Goal: Transaction & Acquisition: Subscribe to service/newsletter

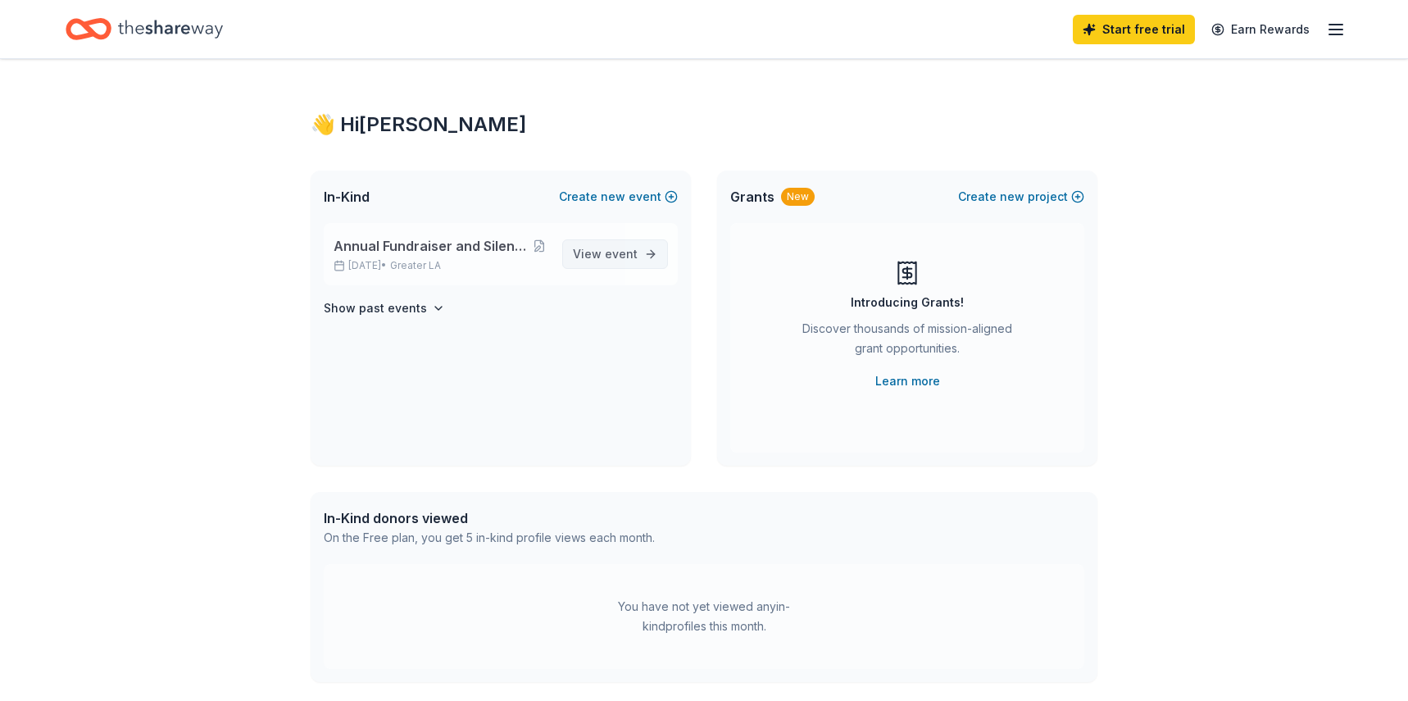
click at [640, 251] on link "View event" at bounding box center [615, 254] width 106 height 30
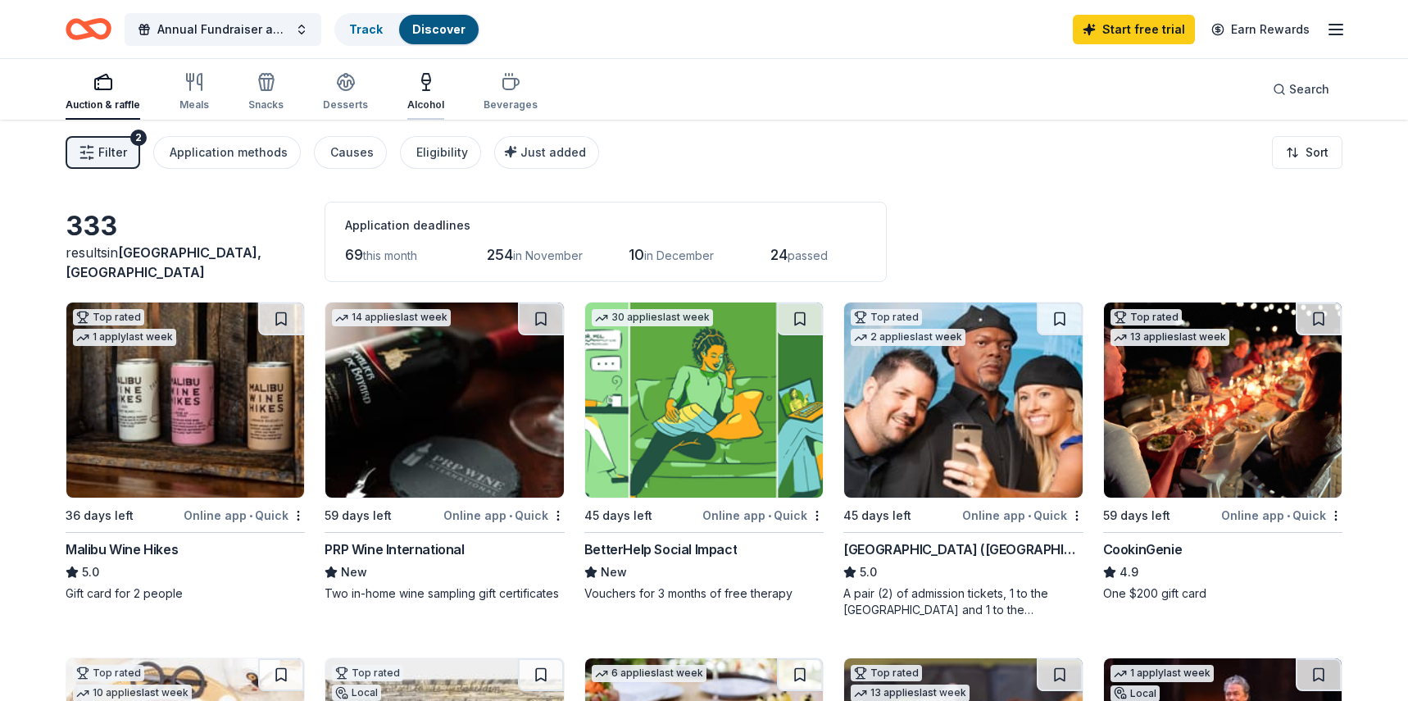
click at [428, 88] on icon "button" at bounding box center [426, 82] width 20 height 20
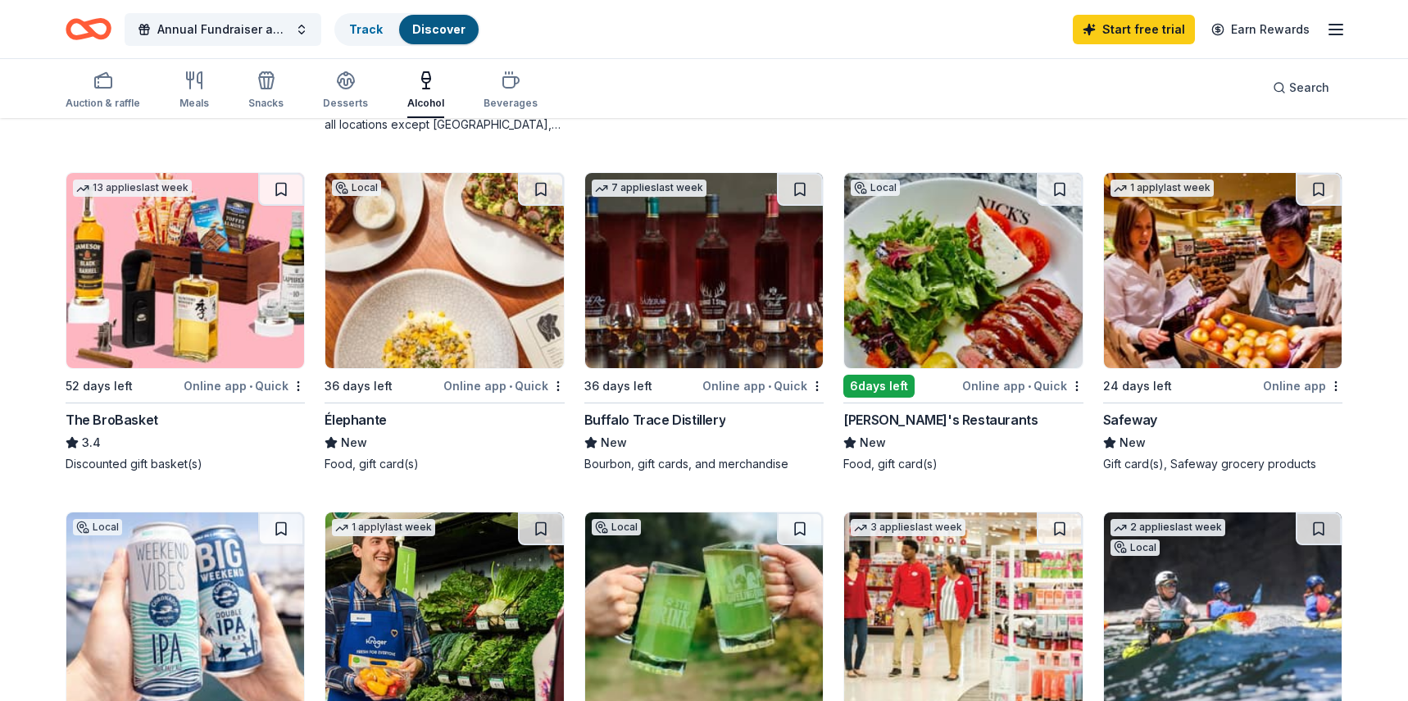
scroll to position [492, 0]
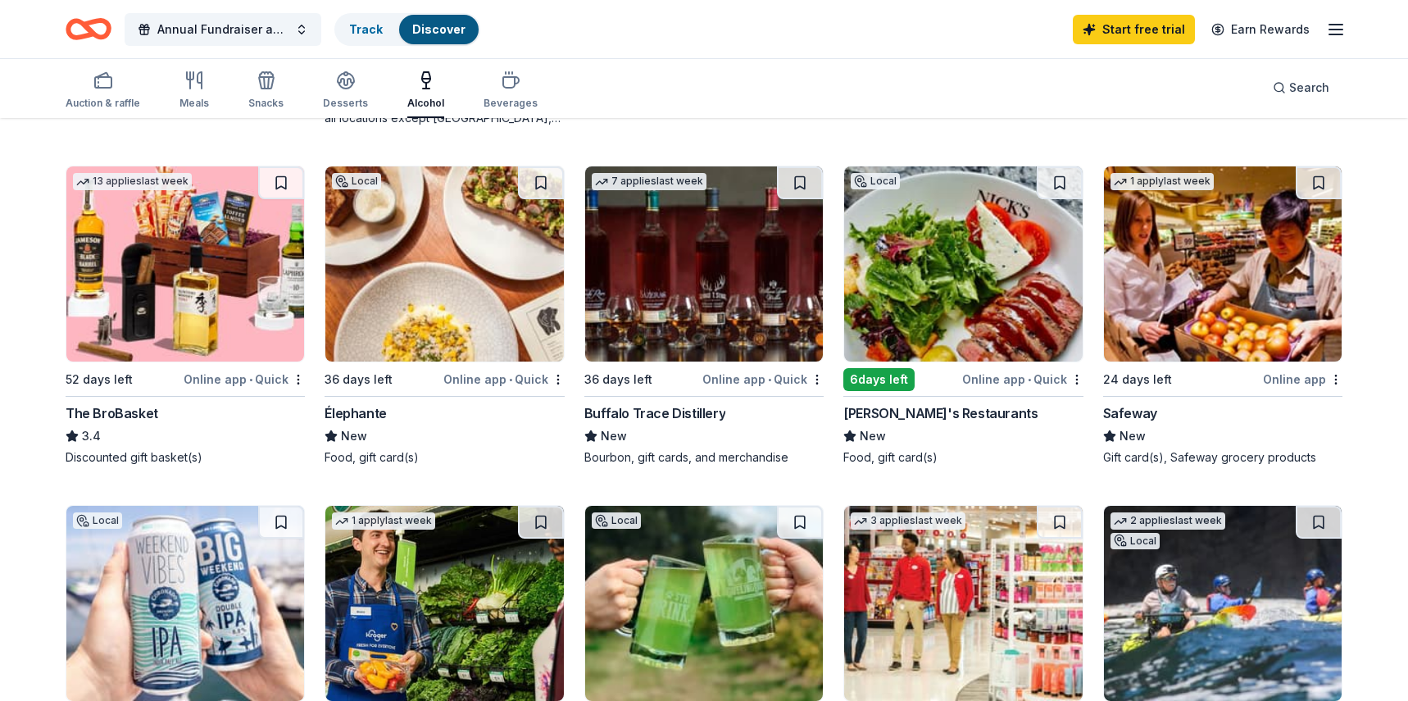
click at [204, 325] on img at bounding box center [185, 263] width 238 height 195
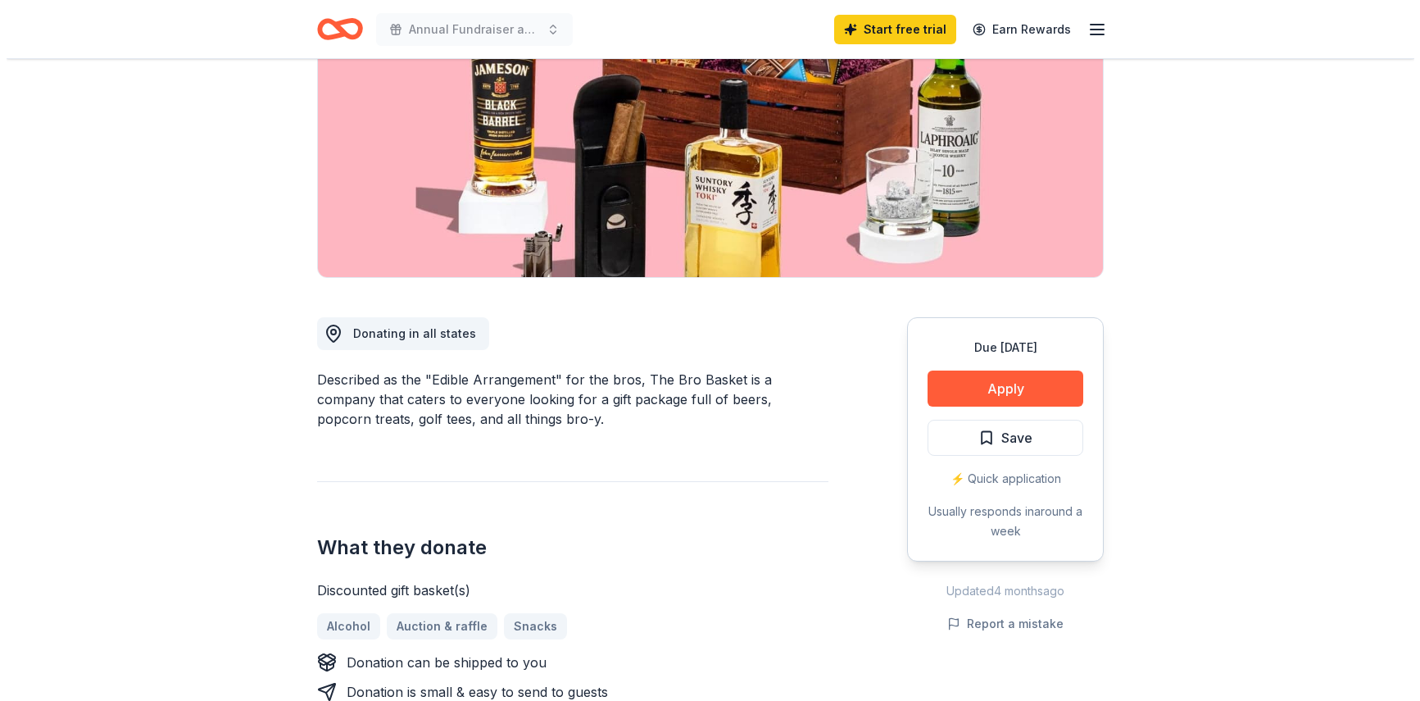
scroll to position [410, 0]
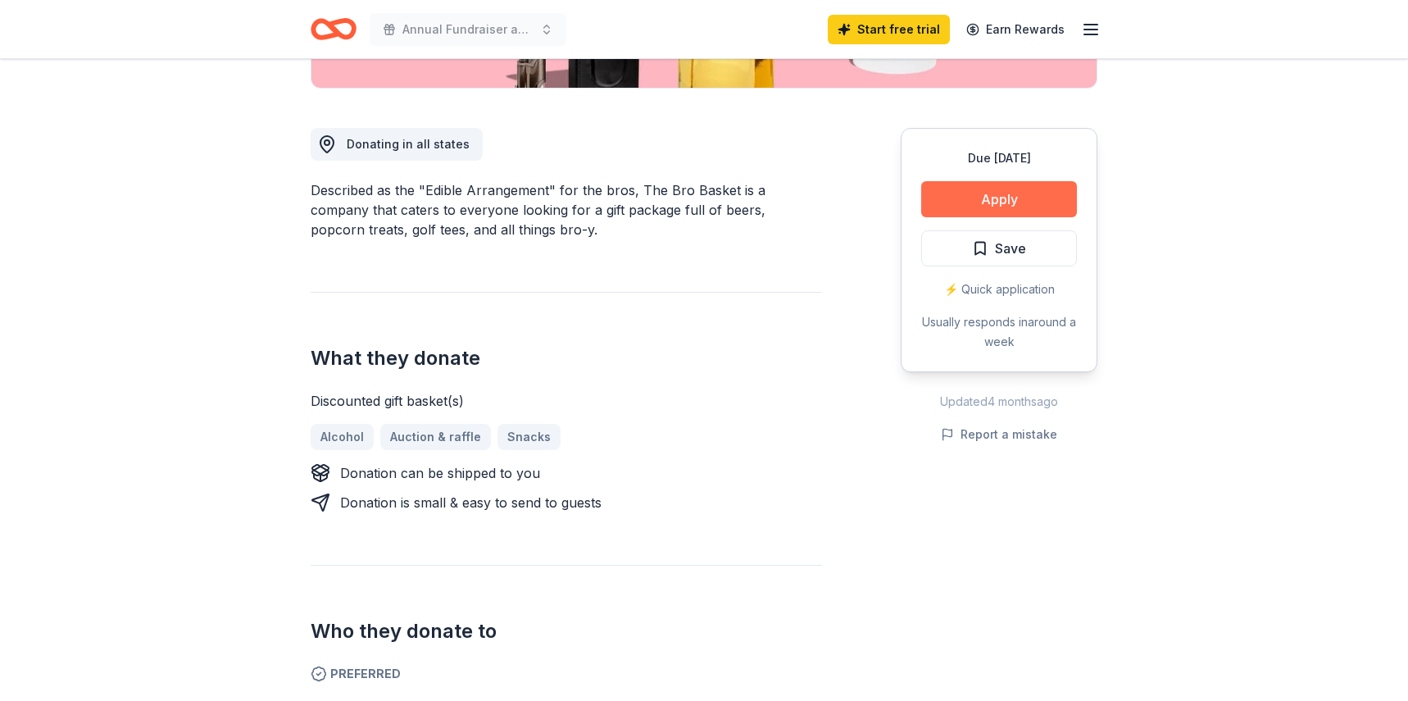
click at [1011, 186] on button "Apply" at bounding box center [999, 199] width 156 height 36
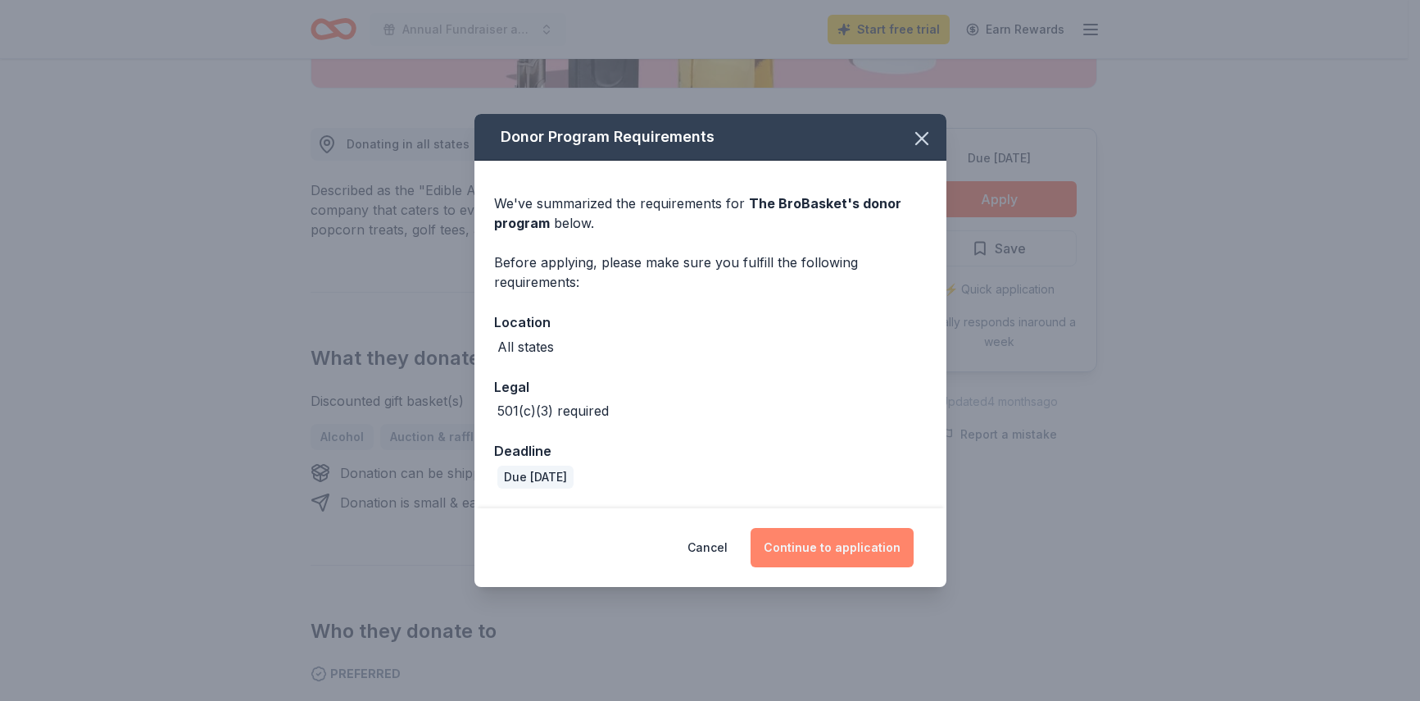
click at [861, 548] on button "Continue to application" at bounding box center [832, 547] width 163 height 39
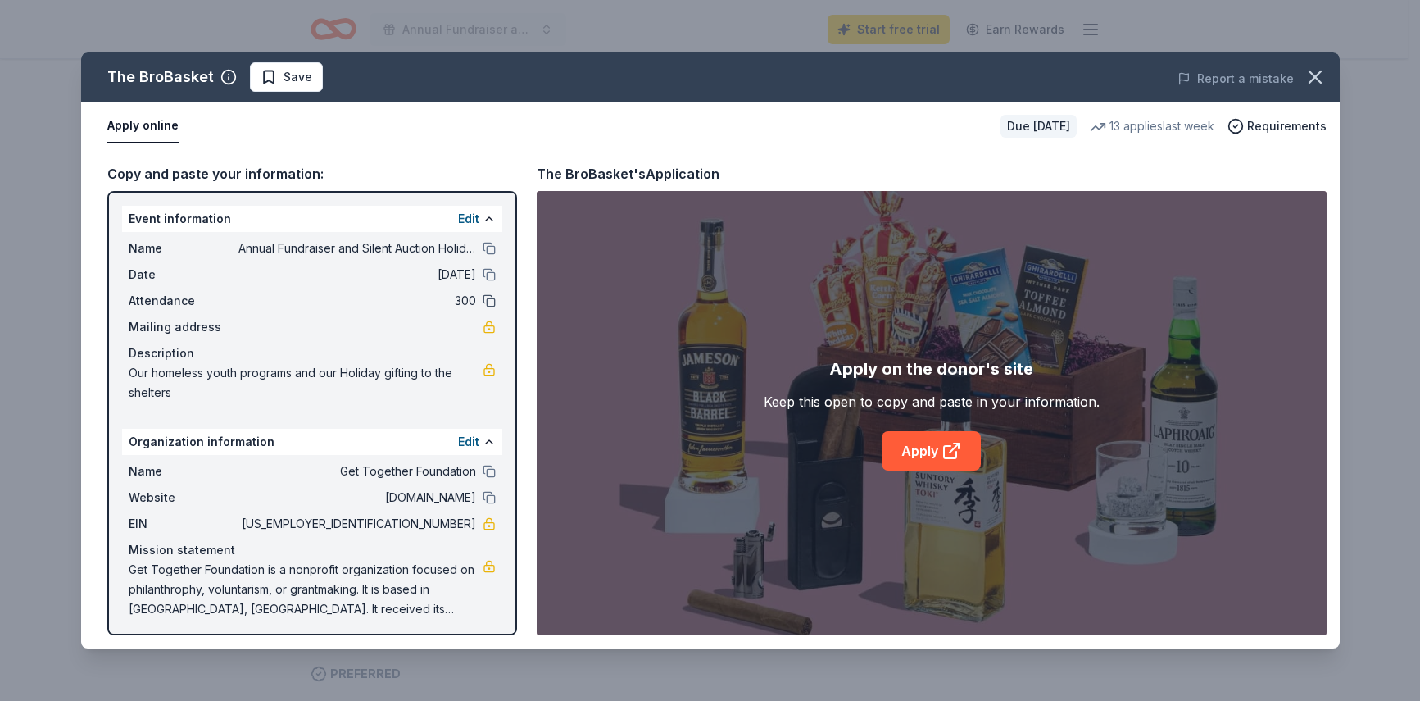
click at [483, 306] on button at bounding box center [489, 300] width 13 height 13
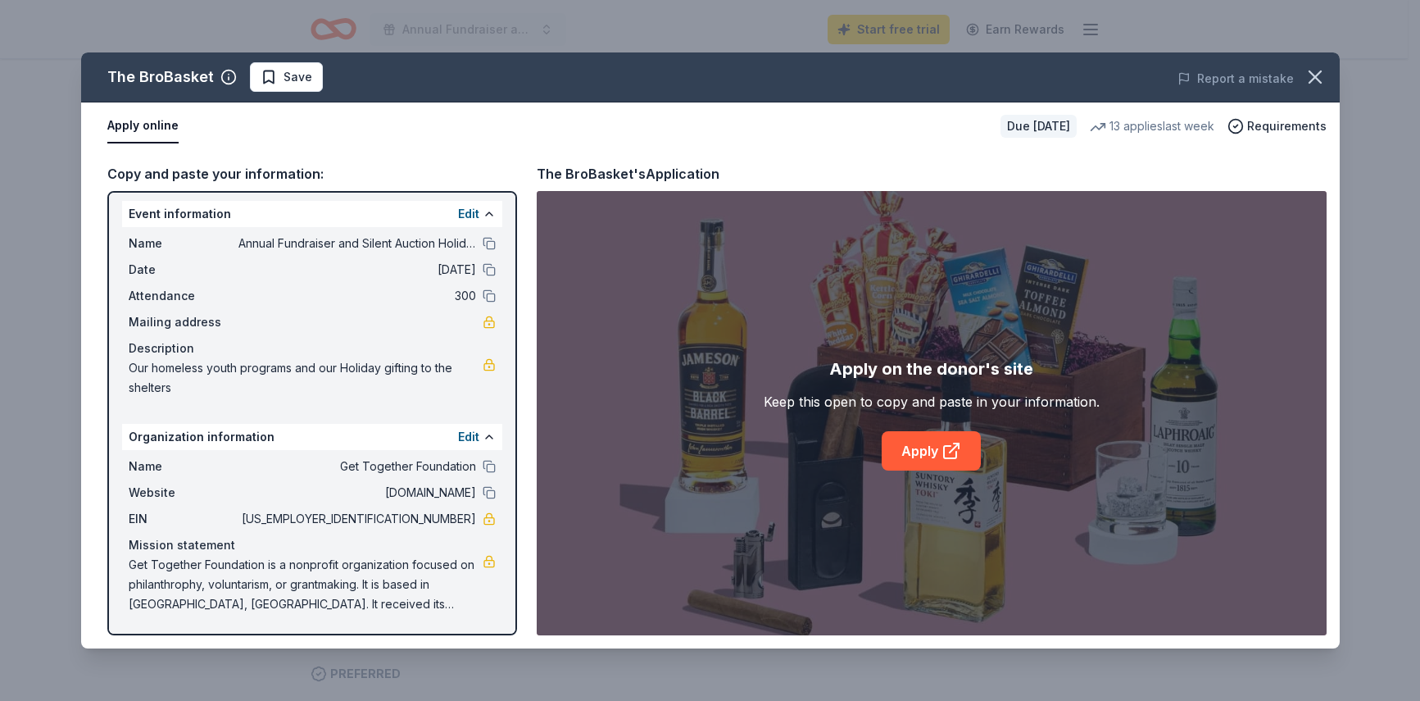
click at [139, 119] on button "Apply online" at bounding box center [142, 126] width 71 height 34
click at [138, 116] on button "Apply online" at bounding box center [142, 126] width 71 height 34
click at [149, 129] on button "Apply online" at bounding box center [142, 126] width 71 height 34
click at [284, 67] on span "Save" at bounding box center [298, 77] width 29 height 20
click at [157, 130] on button "Apply online" at bounding box center [142, 126] width 71 height 34
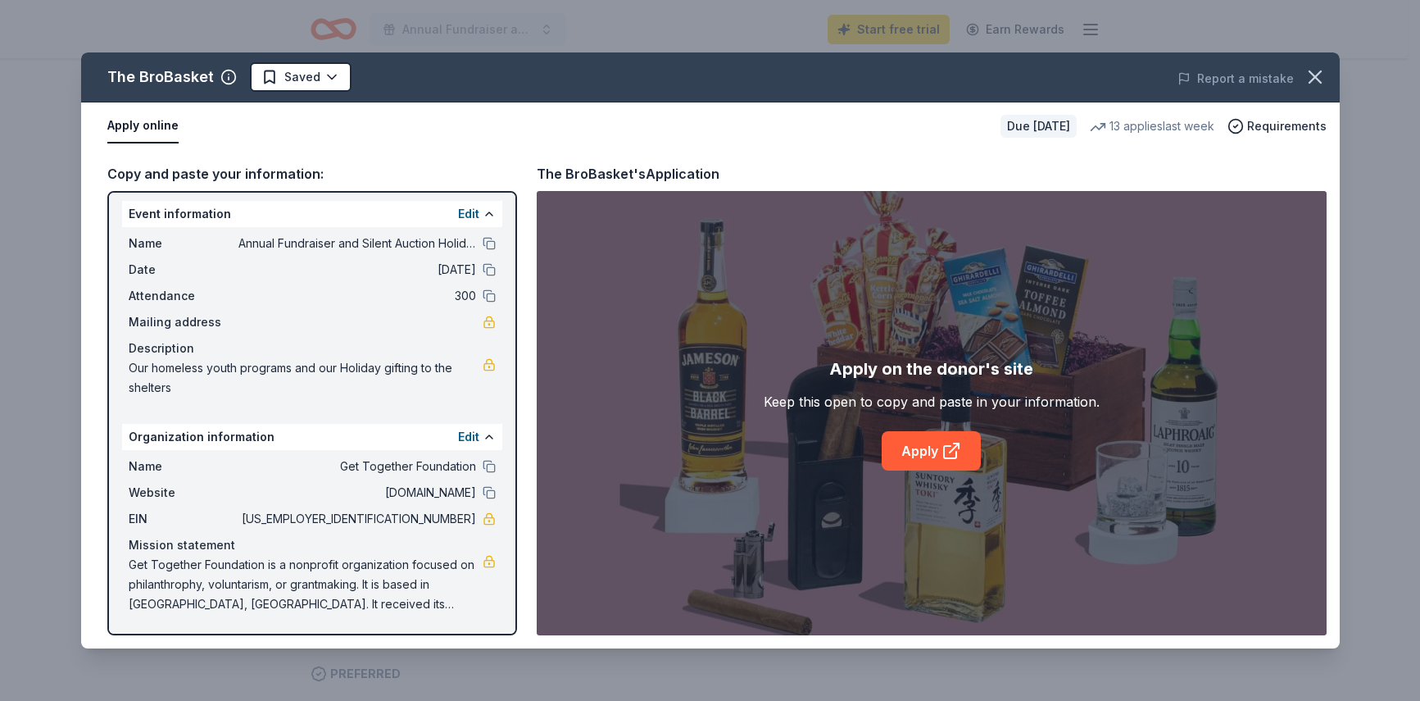
click at [157, 130] on button "Apply online" at bounding box center [142, 126] width 71 height 34
click at [1310, 70] on icon "button" at bounding box center [1315, 77] width 23 height 23
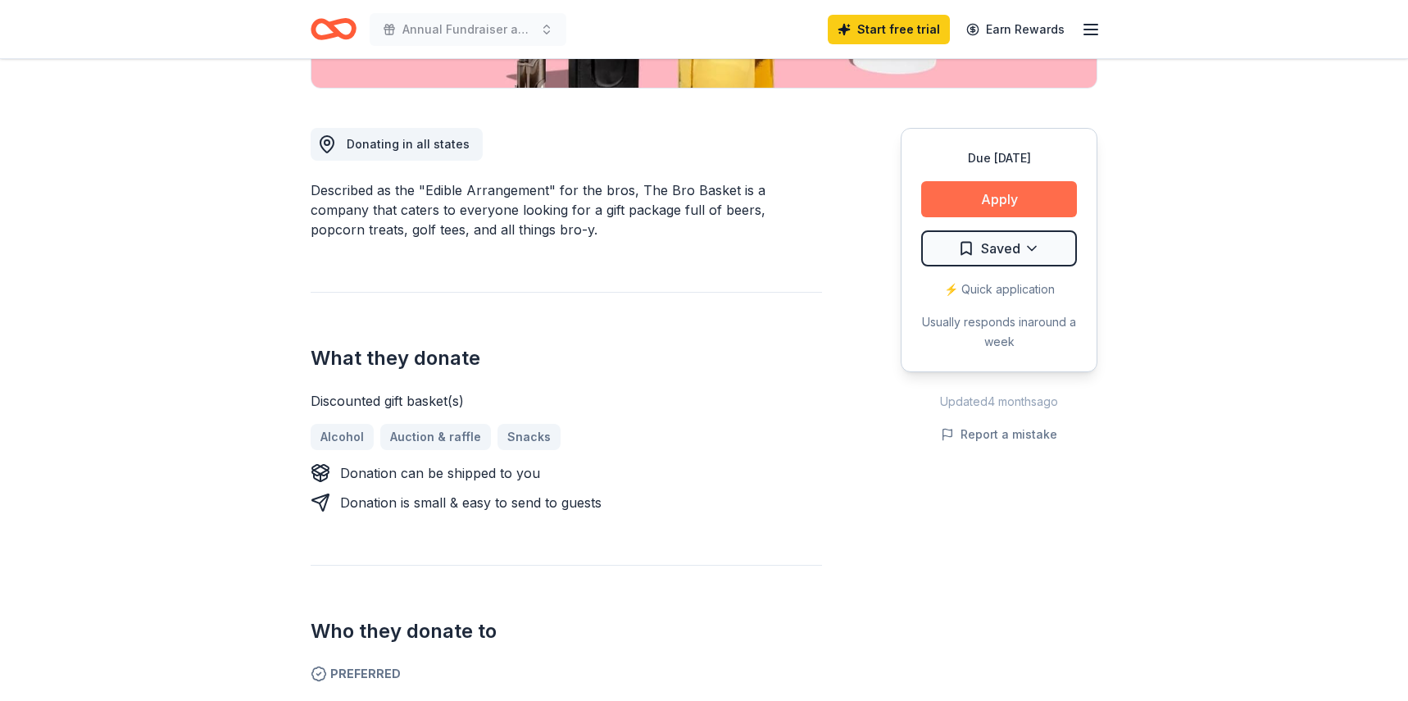
click at [1056, 199] on button "Apply" at bounding box center [999, 199] width 156 height 36
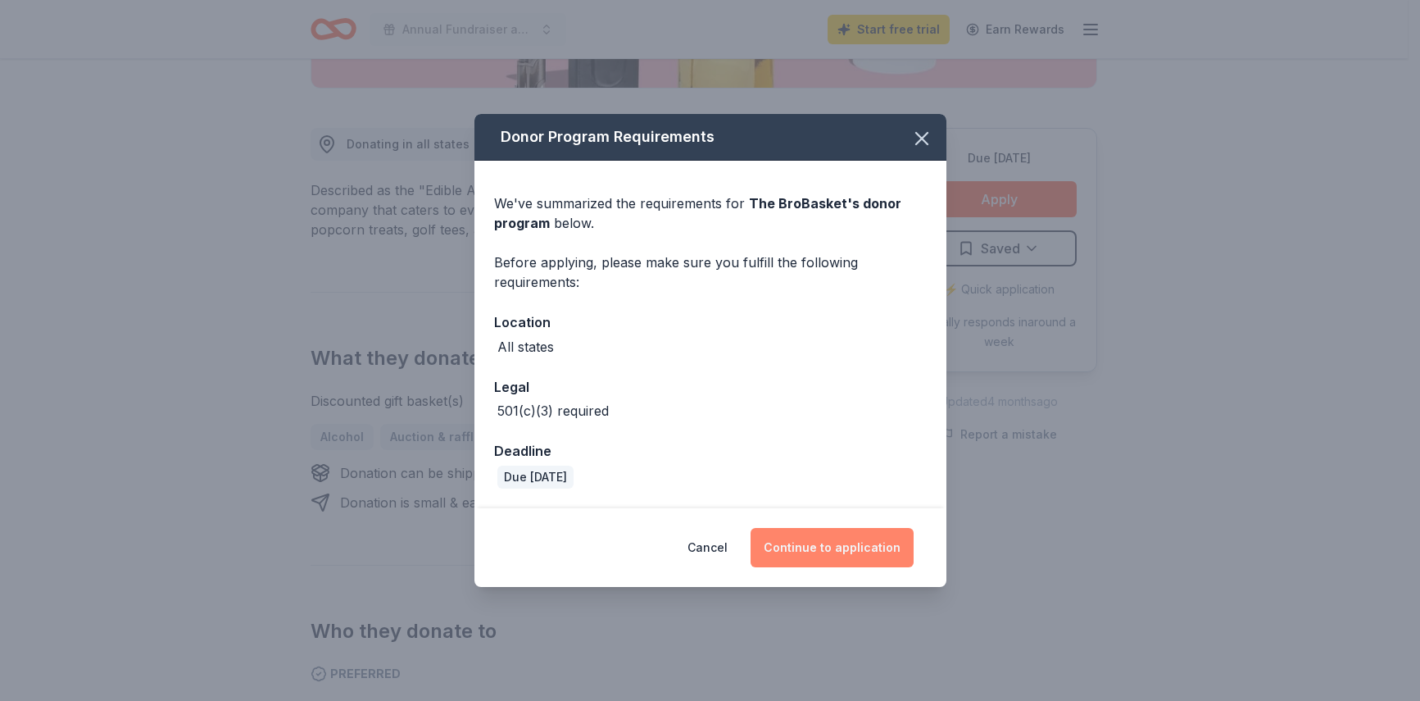
click at [887, 549] on button "Continue to application" at bounding box center [832, 547] width 163 height 39
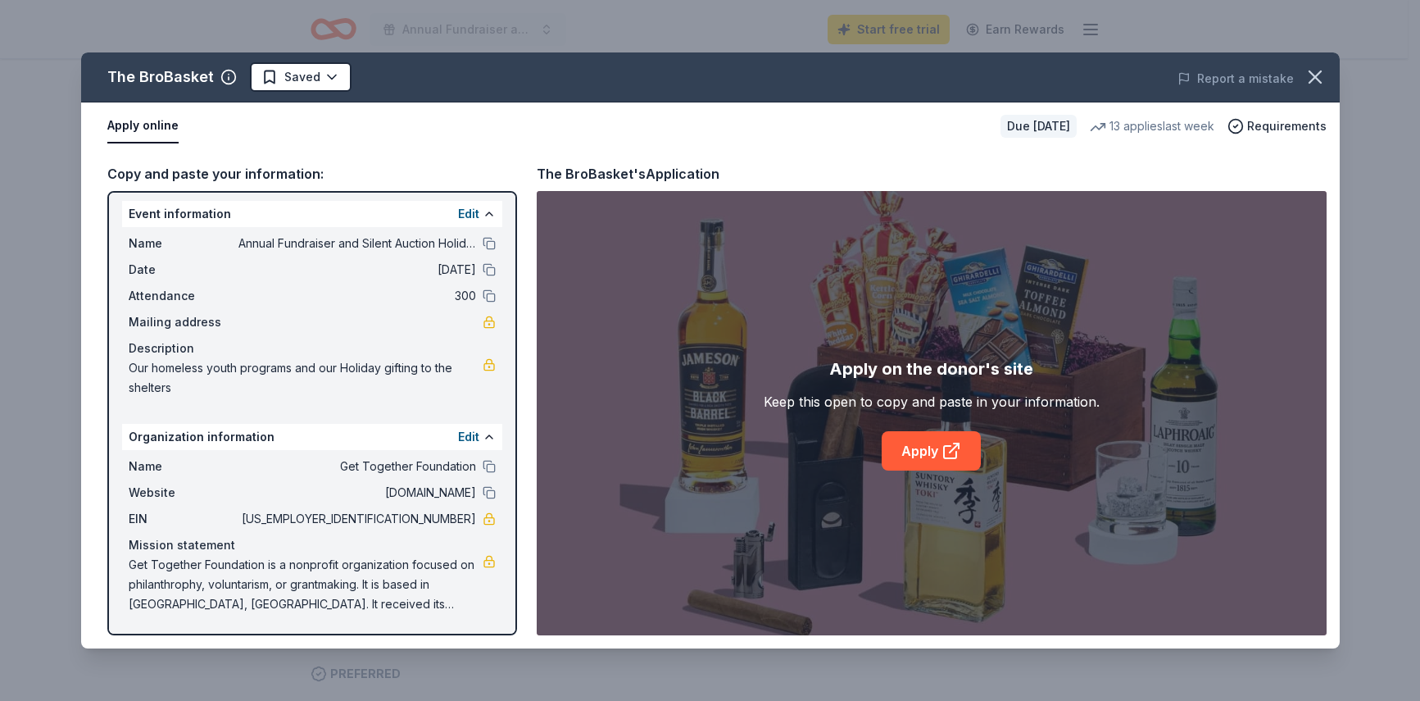
click at [153, 133] on button "Apply online" at bounding box center [142, 126] width 71 height 34
click at [152, 130] on button "Apply online" at bounding box center [142, 126] width 71 height 34
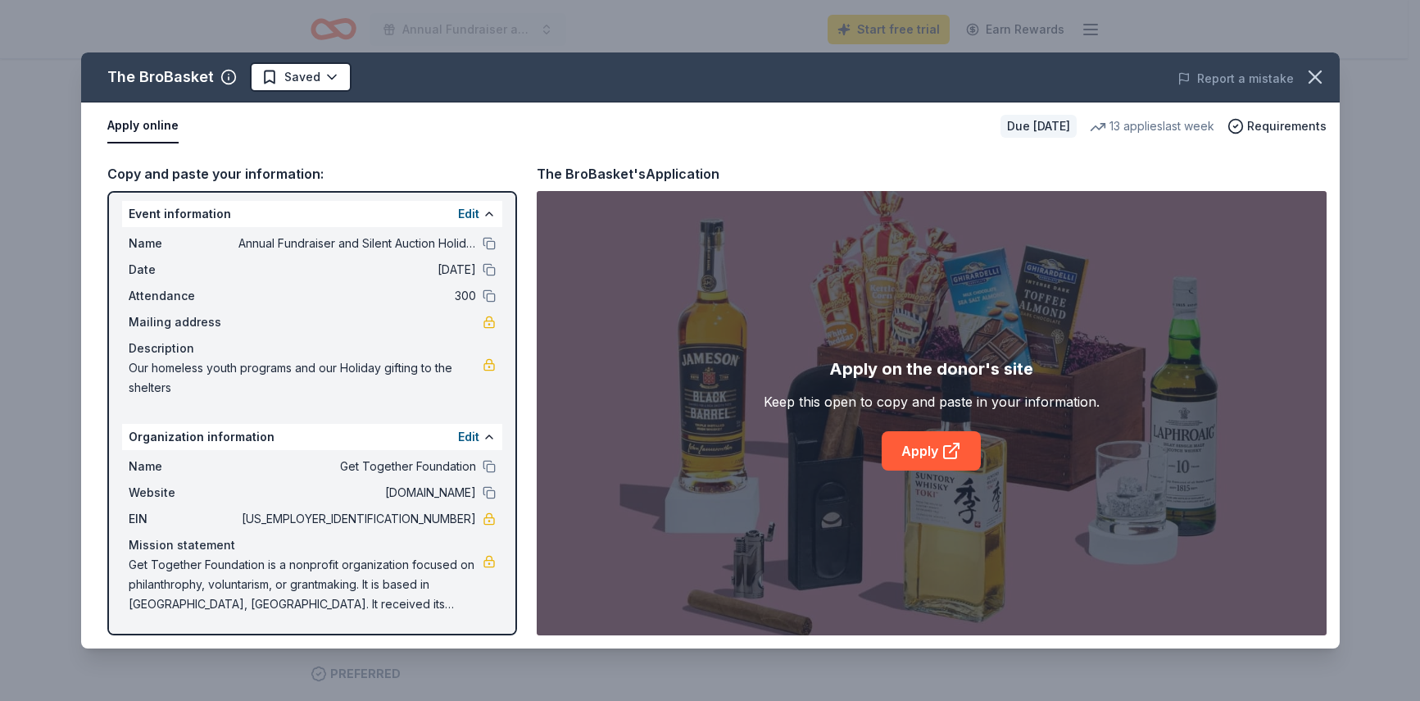
click at [152, 130] on button "Apply online" at bounding box center [142, 126] width 71 height 34
drag, startPoint x: 132, startPoint y: 210, endPoint x: 393, endPoint y: 243, distance: 263.5
click at [395, 235] on div "Event information Edit Name Annual Fundraiser and Silent Auction Holiday Event …" at bounding box center [312, 302] width 380 height 203
click at [447, 275] on span "12/11/25" at bounding box center [357, 270] width 238 height 20
click at [452, 294] on span "300" at bounding box center [357, 296] width 238 height 20
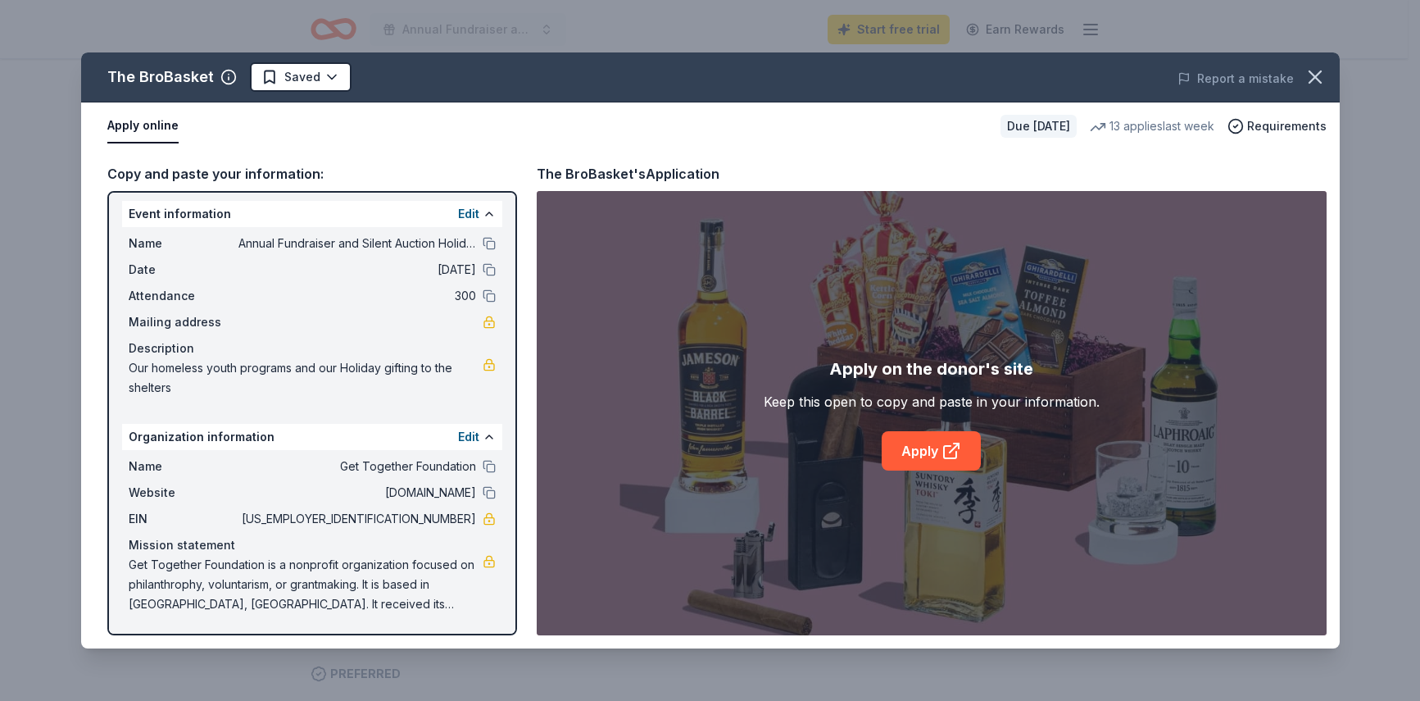
click at [452, 274] on span "12/11/25" at bounding box center [357, 270] width 238 height 20
click at [447, 596] on span "Get Together Foundation is a nonprofit organization focused on philanthrophy, v…" at bounding box center [306, 584] width 354 height 59
click at [1315, 72] on icon "button" at bounding box center [1315, 77] width 23 height 23
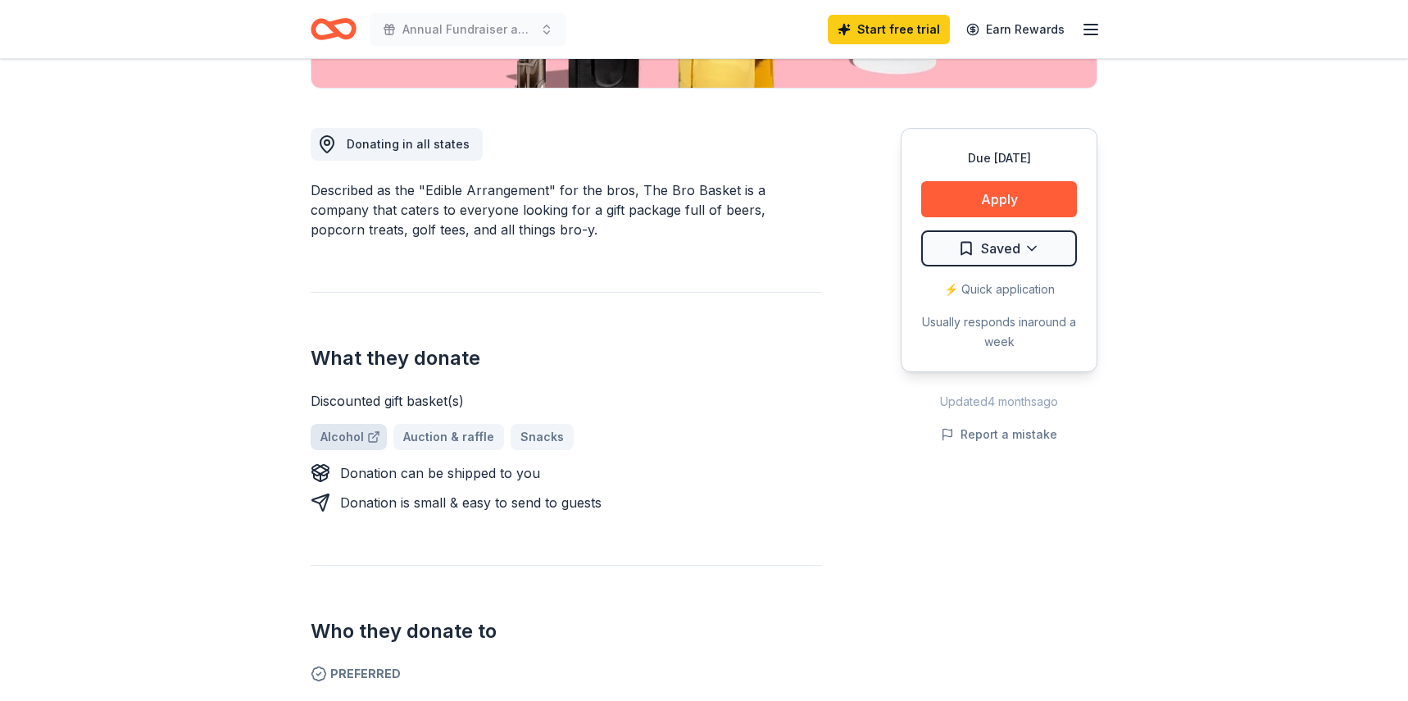
click at [347, 442] on link "Alcohol" at bounding box center [349, 437] width 76 height 26
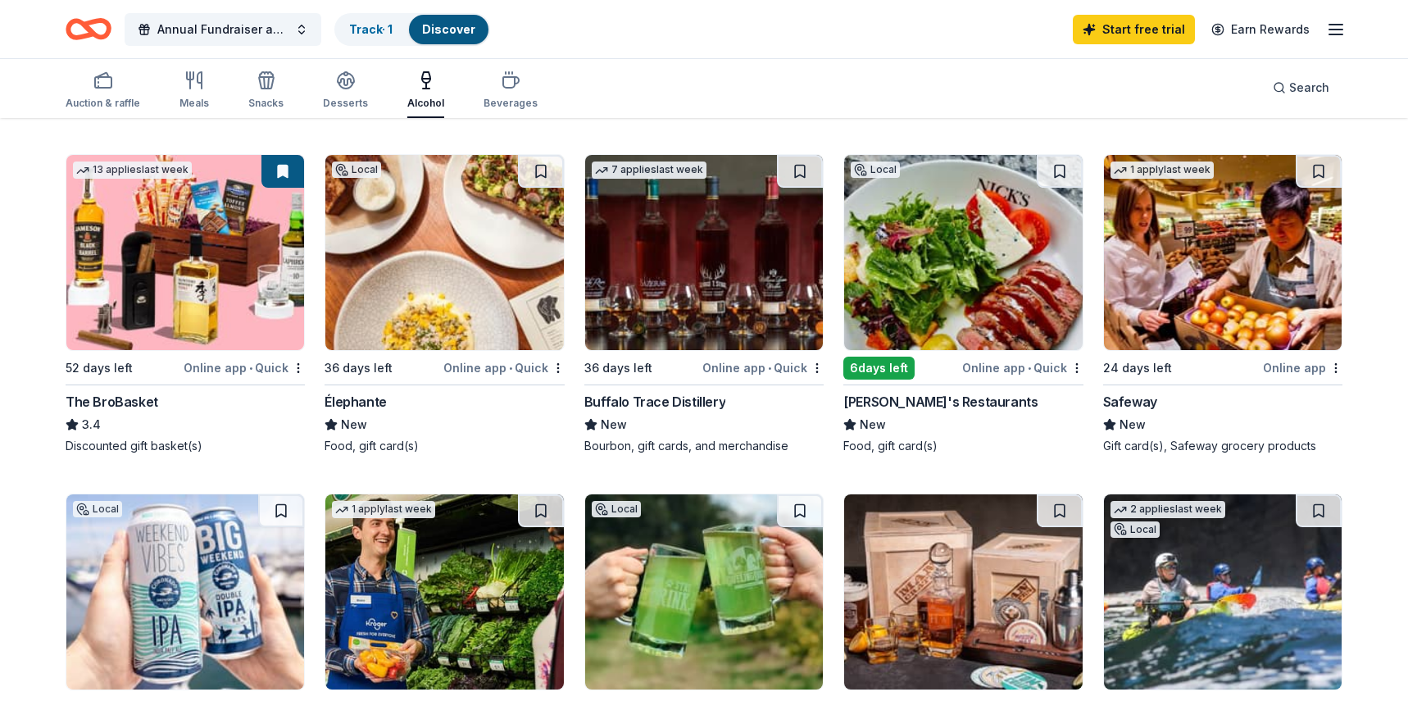
scroll to position [820, 0]
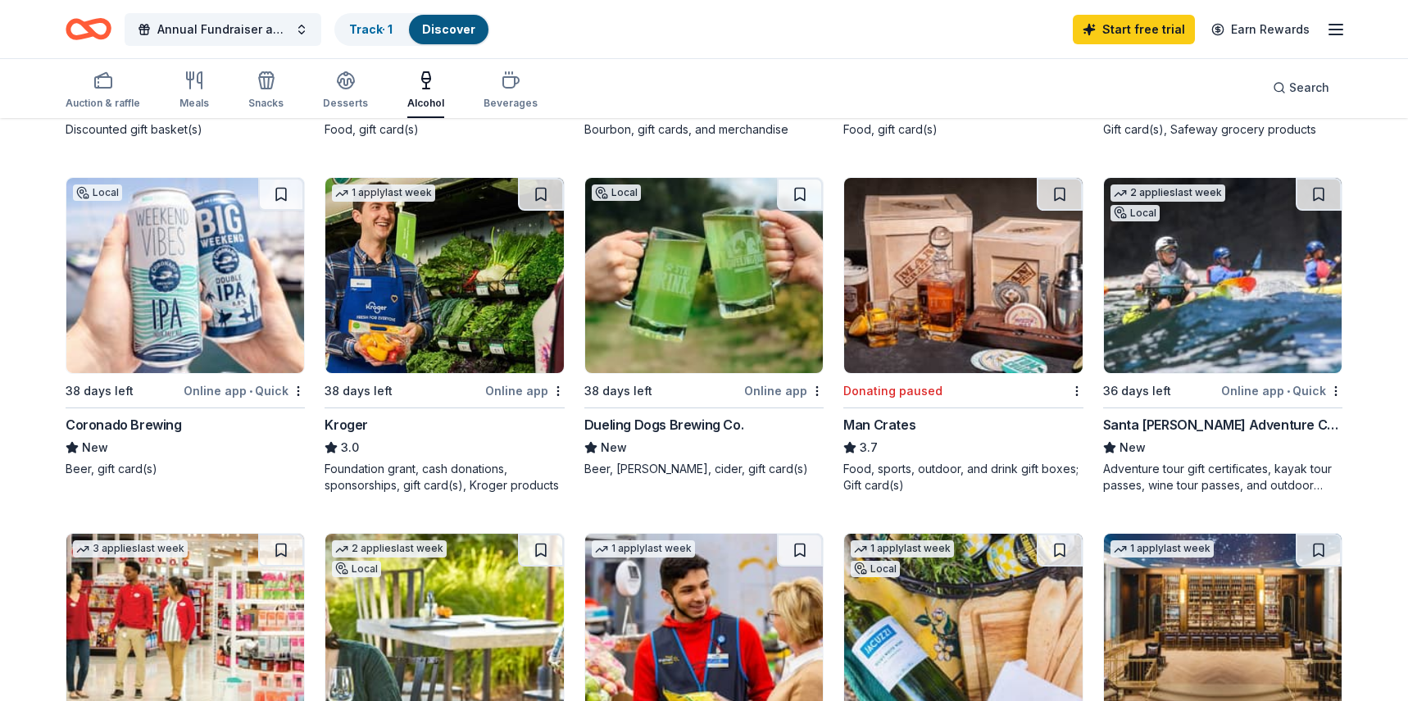
click at [1034, 294] on img at bounding box center [963, 275] width 238 height 195
click at [1182, 287] on img at bounding box center [1223, 275] width 238 height 195
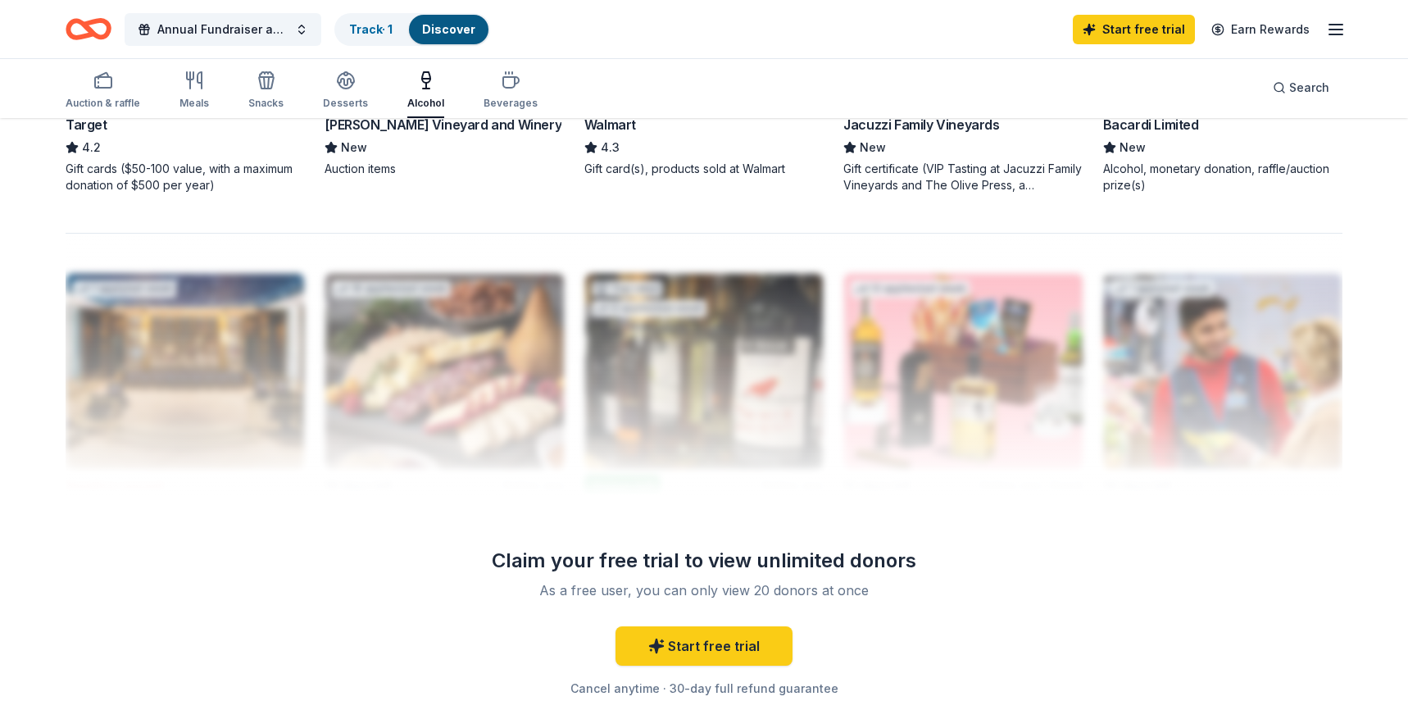
scroll to position [1065, 0]
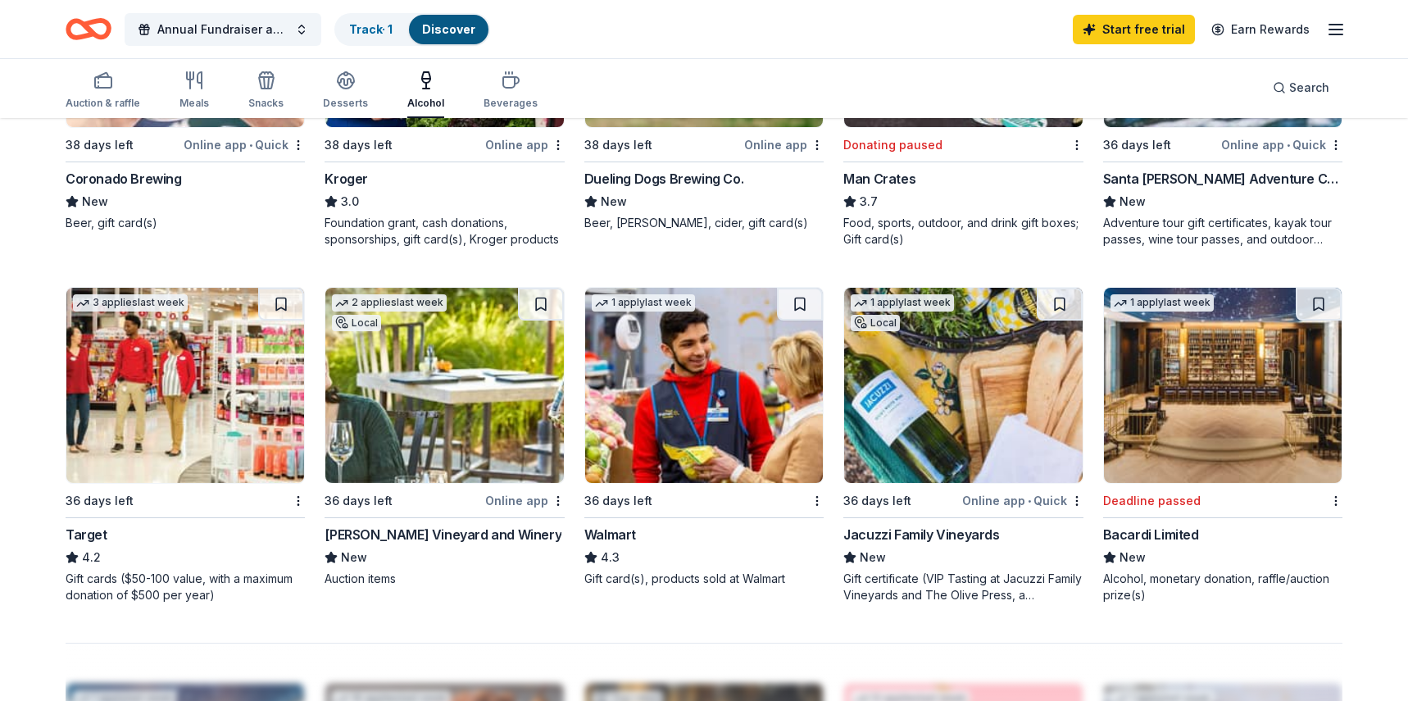
click at [687, 408] on img at bounding box center [704, 385] width 238 height 195
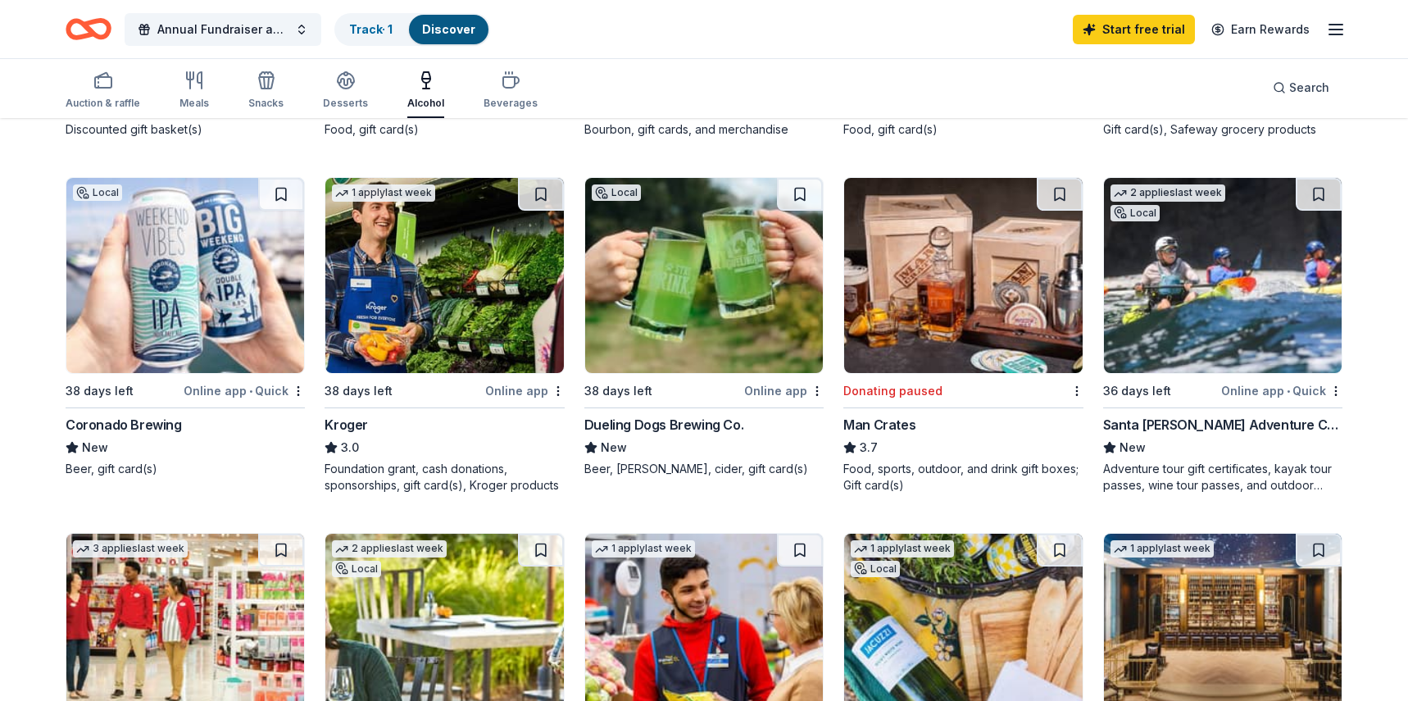
click at [438, 333] on img at bounding box center [444, 275] width 238 height 195
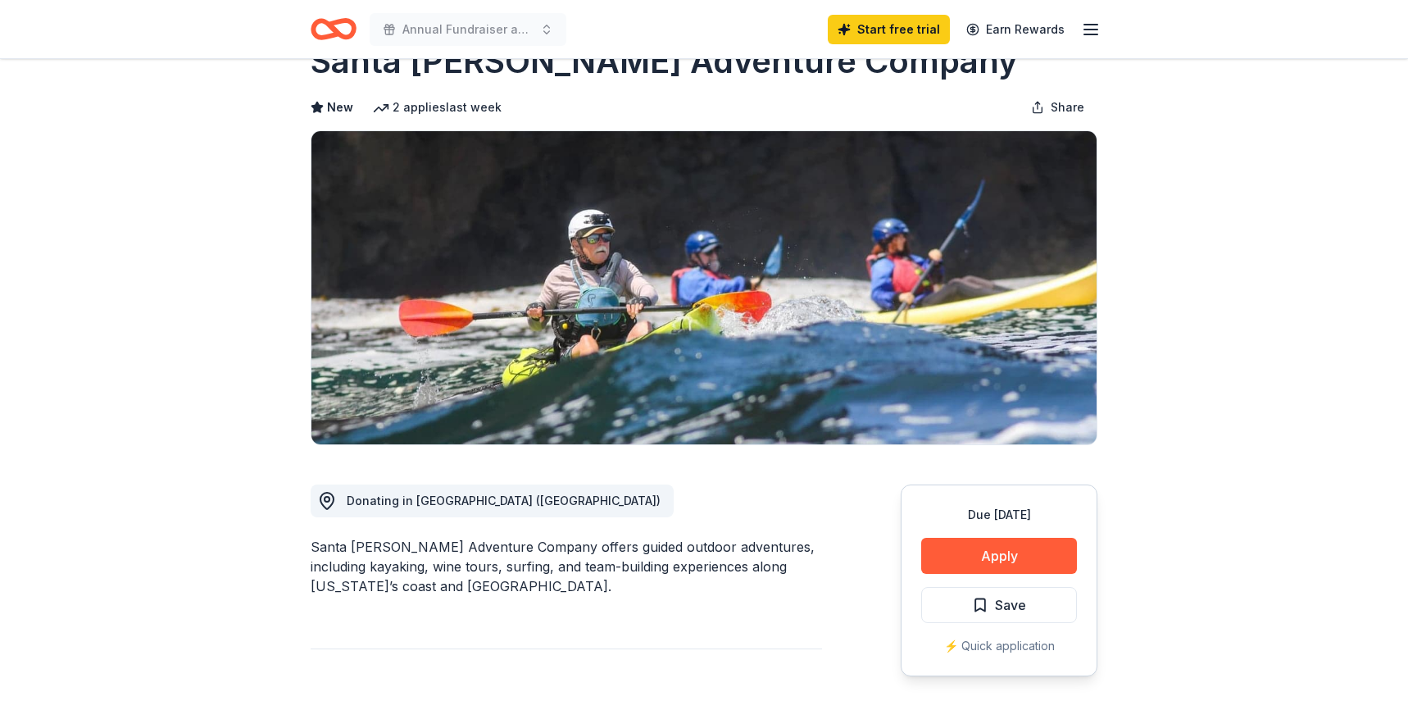
scroll to position [82, 0]
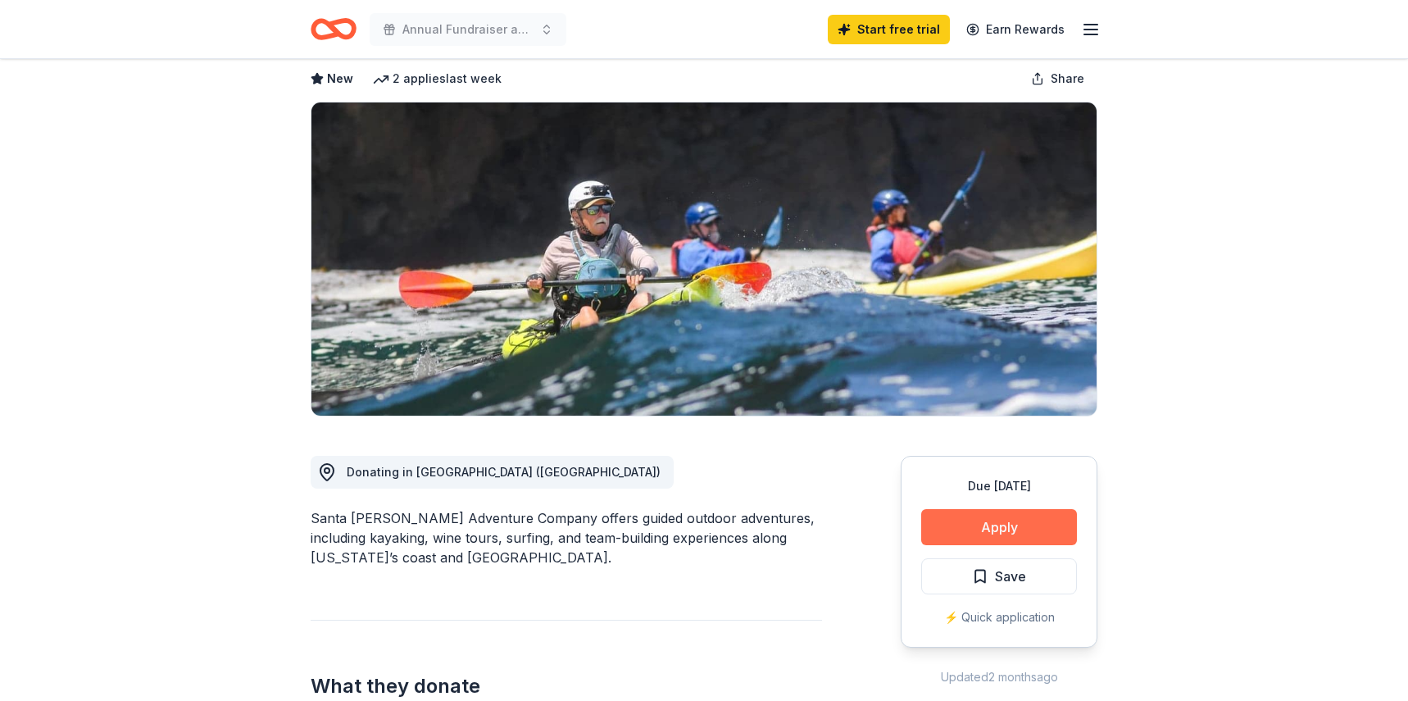
click at [1021, 530] on button "Apply" at bounding box center [999, 527] width 156 height 36
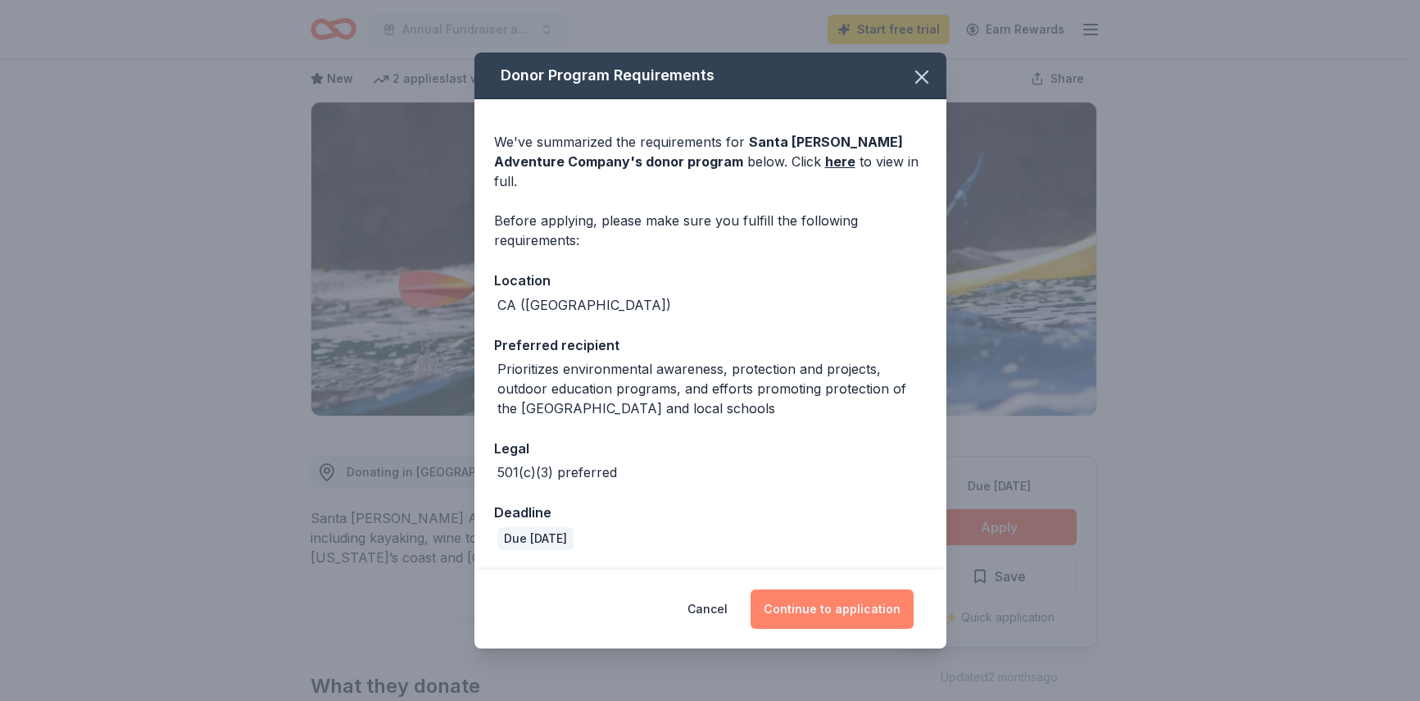
click at [875, 589] on button "Continue to application" at bounding box center [832, 608] width 163 height 39
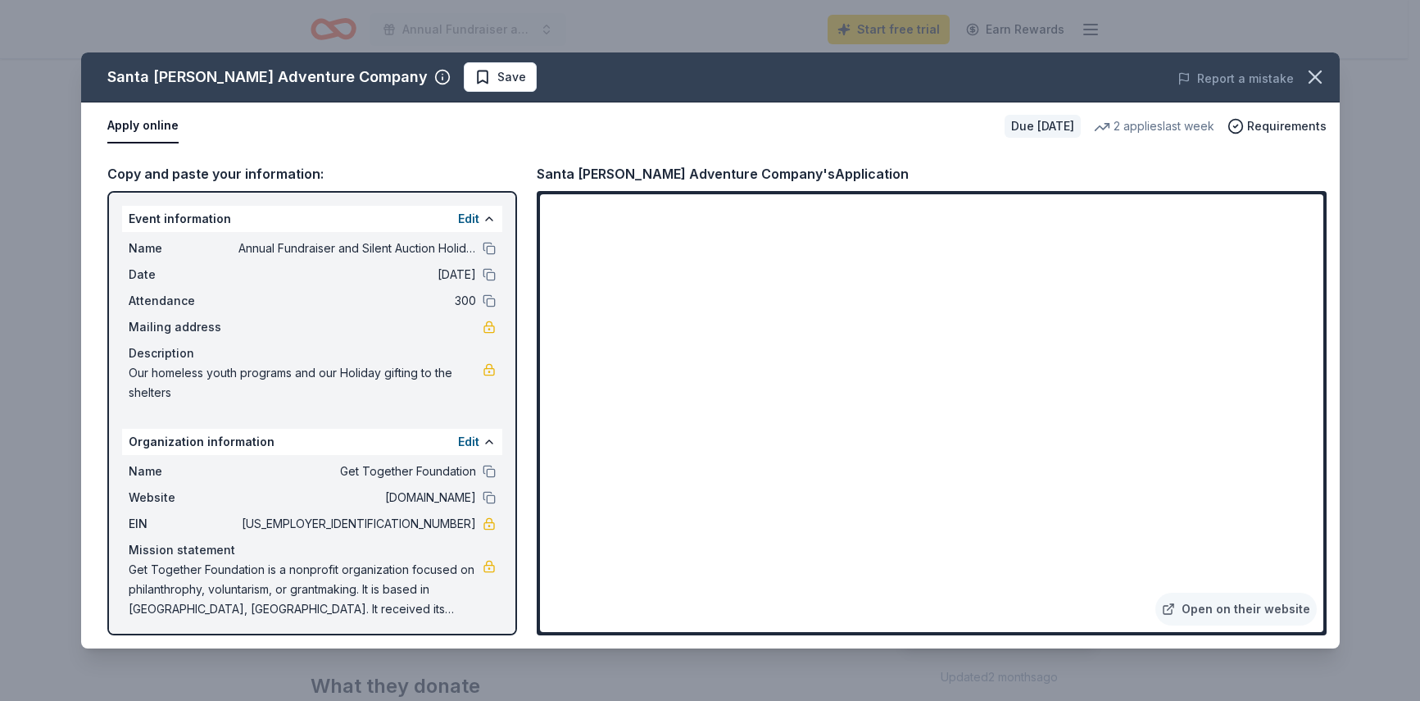
click at [134, 131] on button "Apply online" at bounding box center [142, 126] width 71 height 34
click at [1310, 79] on icon "button" at bounding box center [1315, 77] width 23 height 23
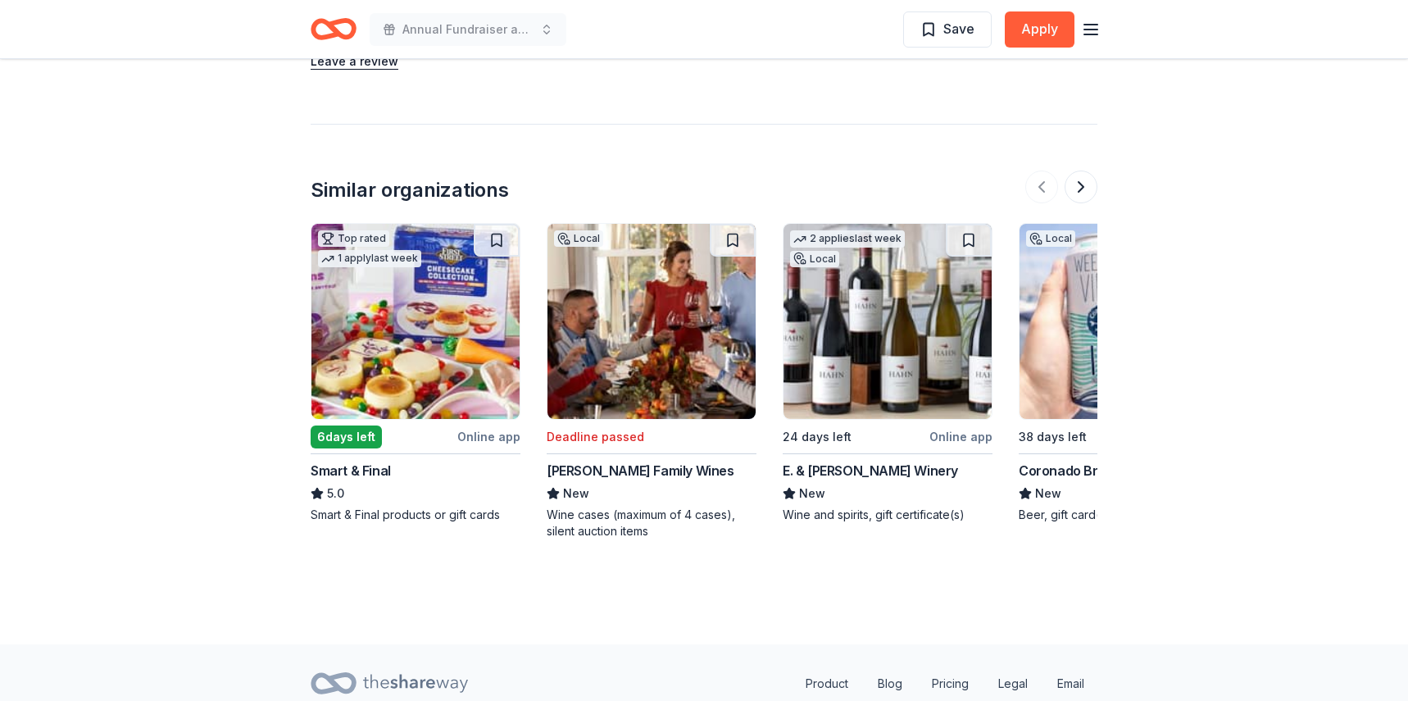
scroll to position [1610, 0]
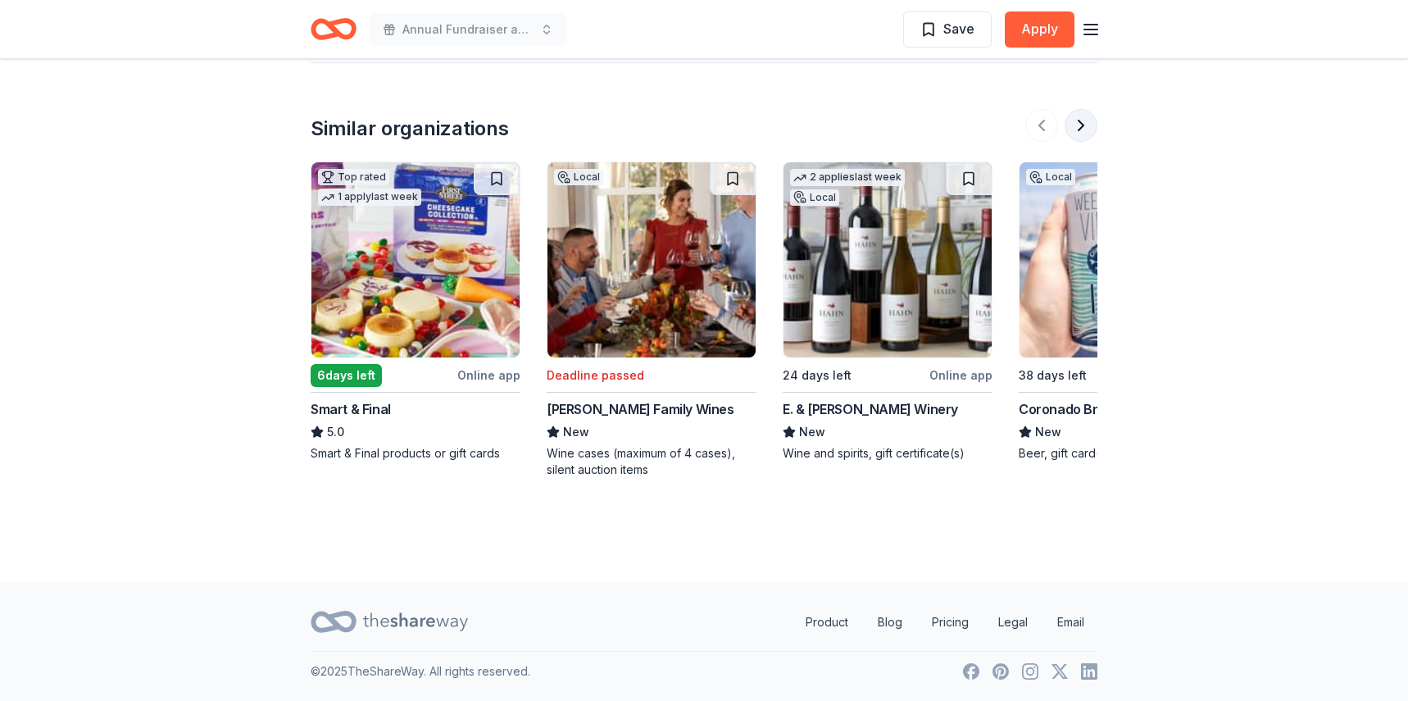
click at [1079, 119] on button at bounding box center [1081, 125] width 33 height 33
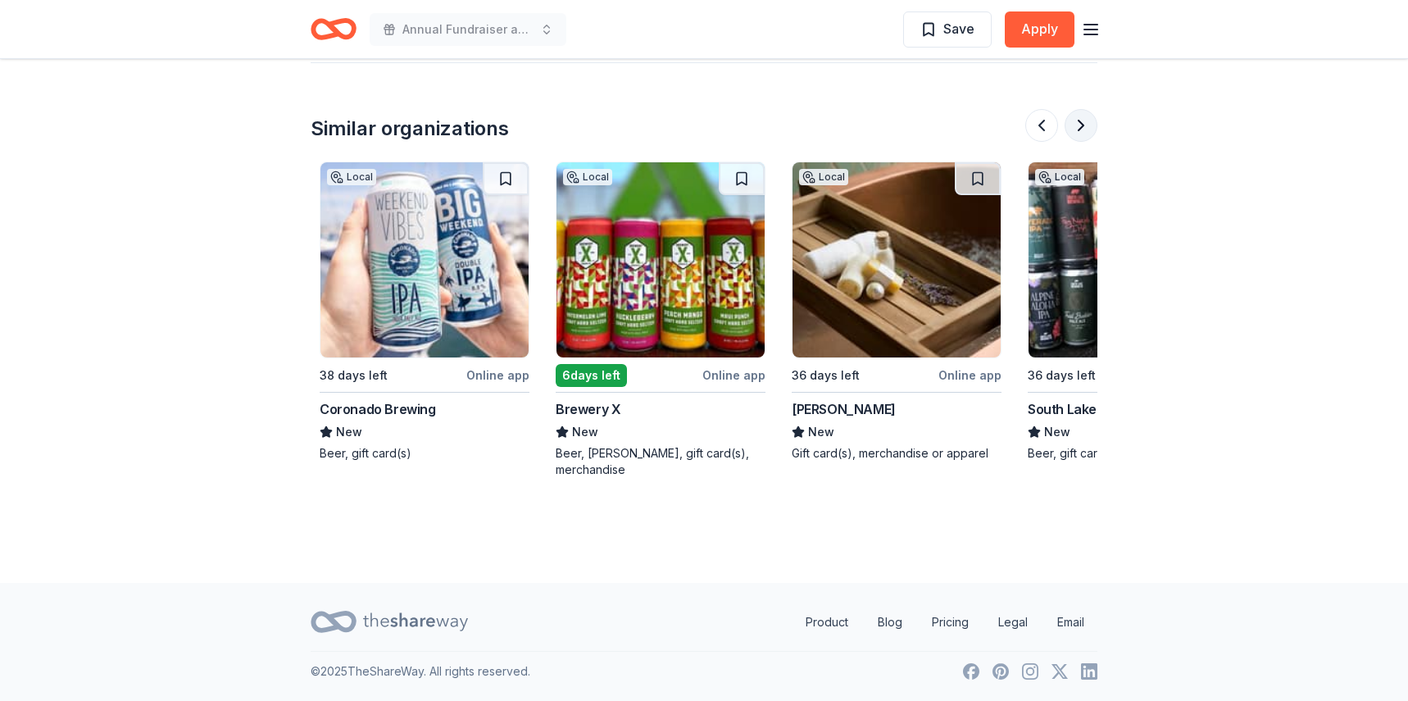
scroll to position [0, 708]
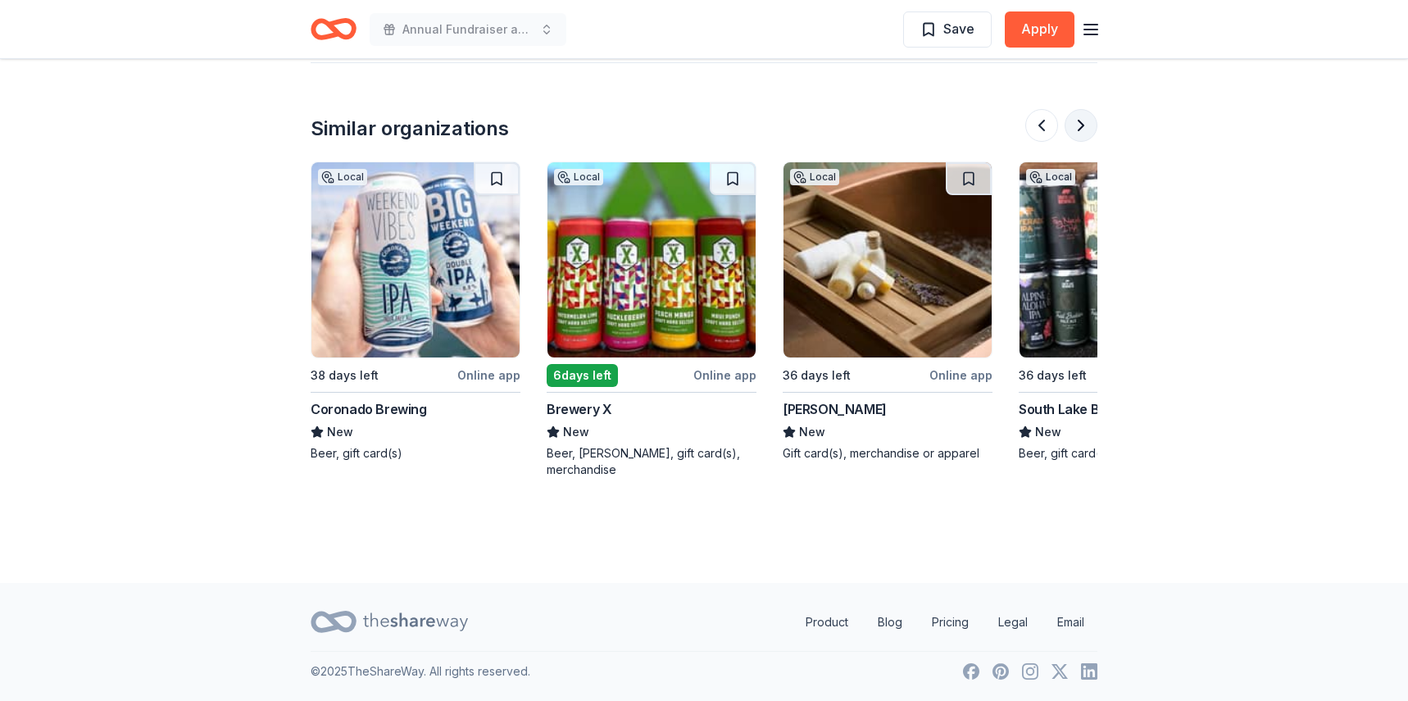
click at [1080, 126] on button at bounding box center [1081, 125] width 33 height 33
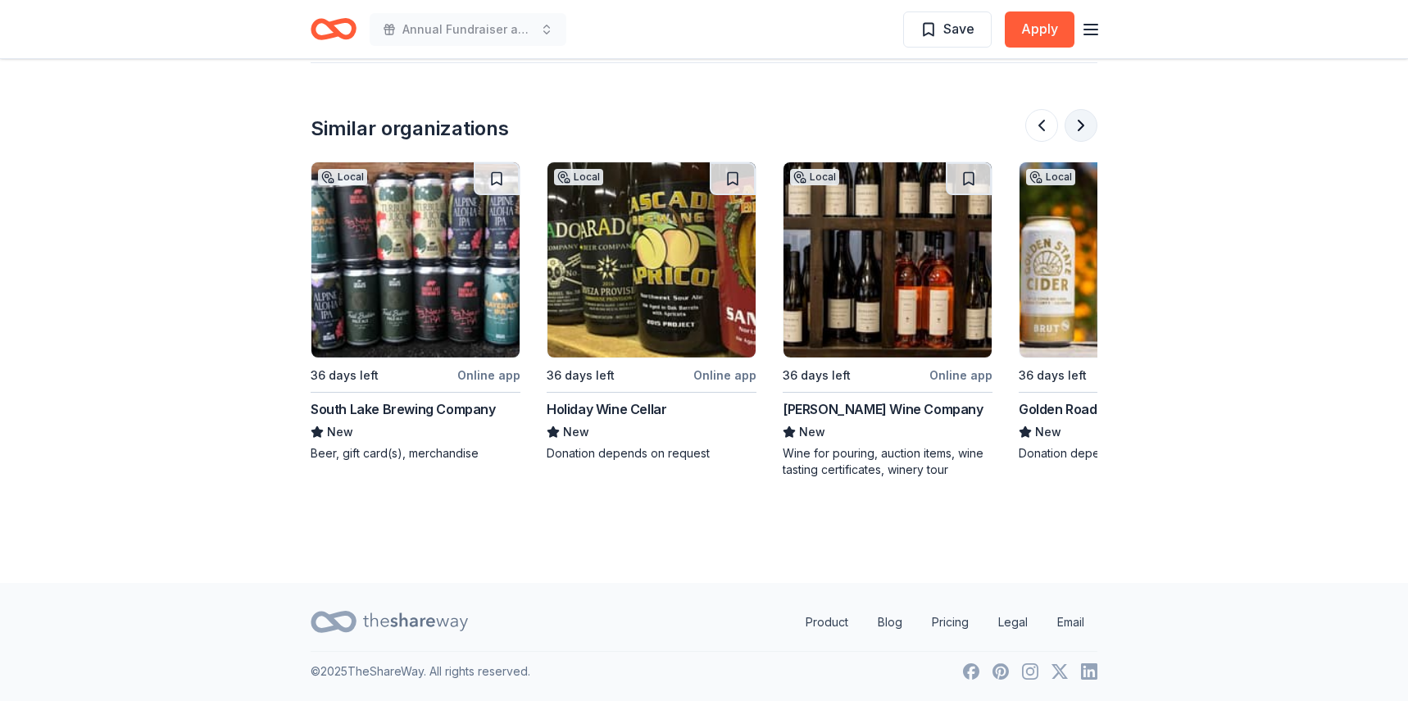
click at [1080, 126] on button at bounding box center [1081, 125] width 33 height 33
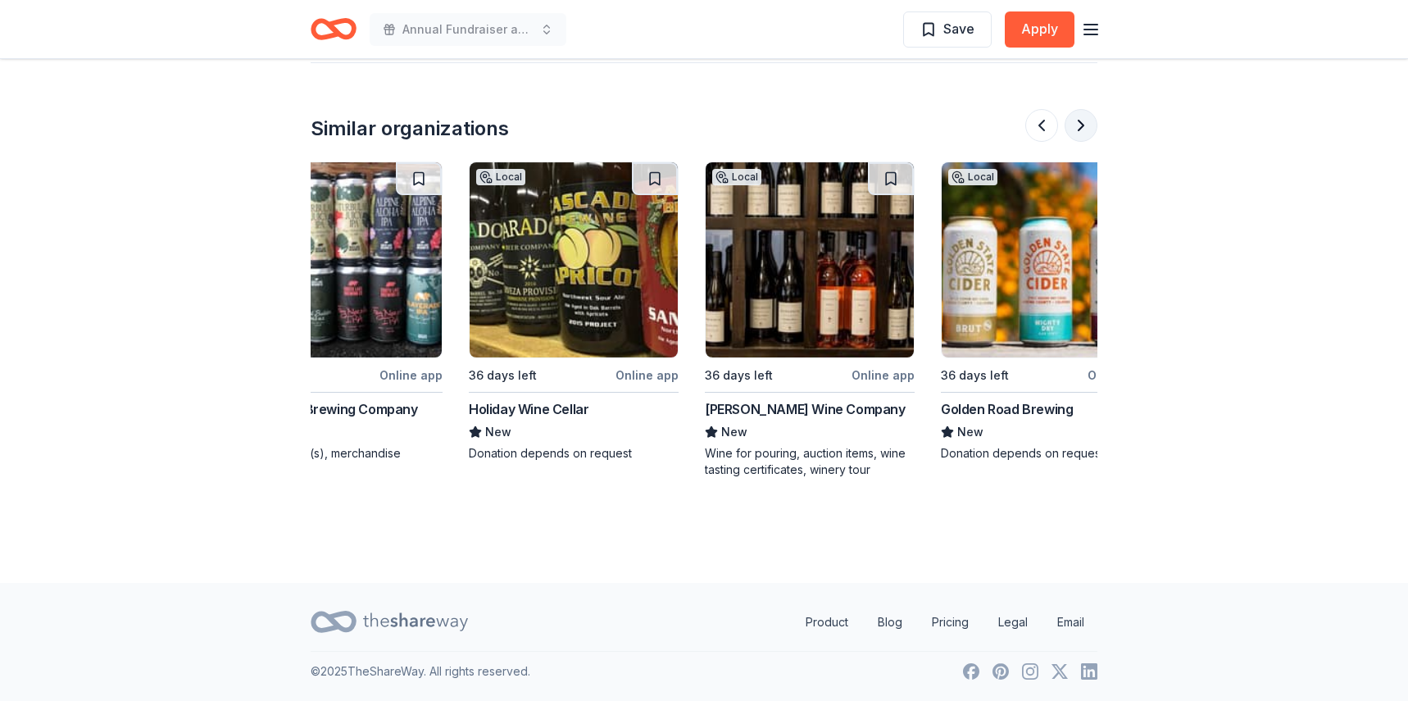
scroll to position [0, 1547]
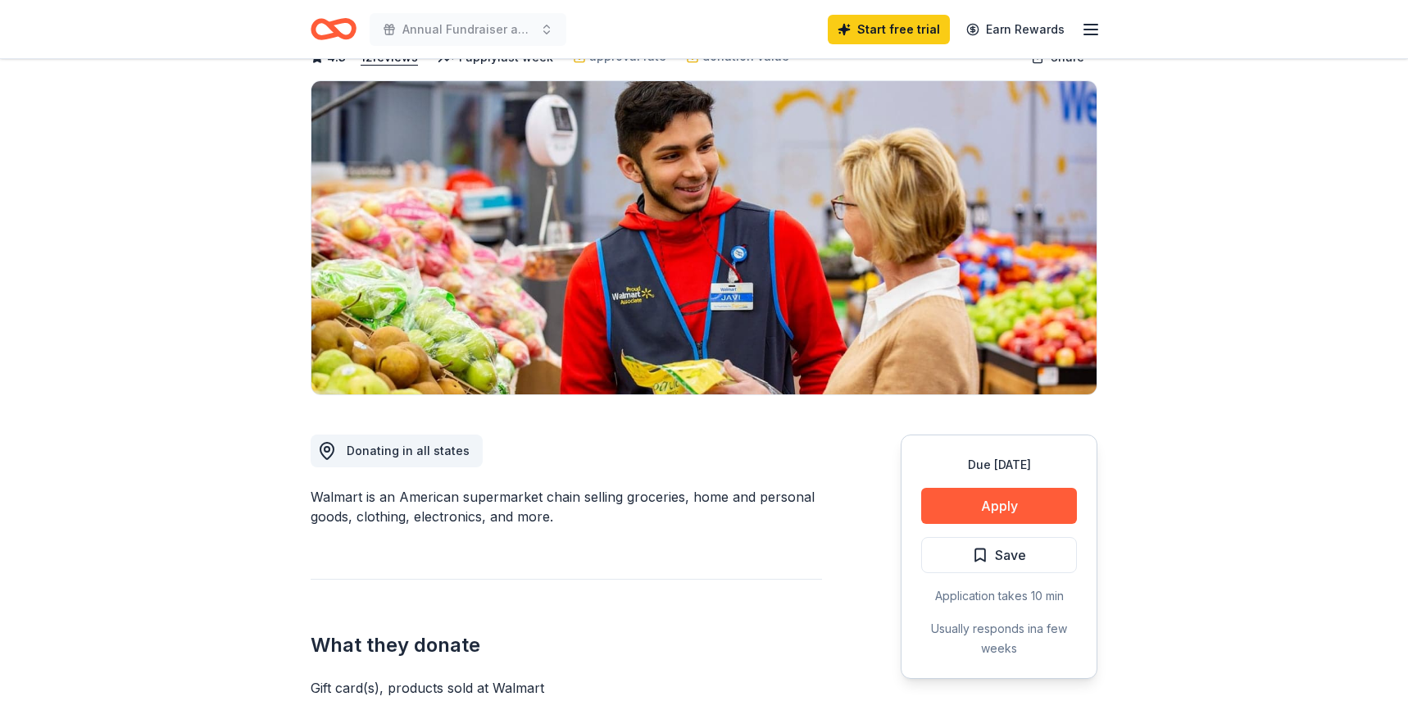
scroll to position [328, 0]
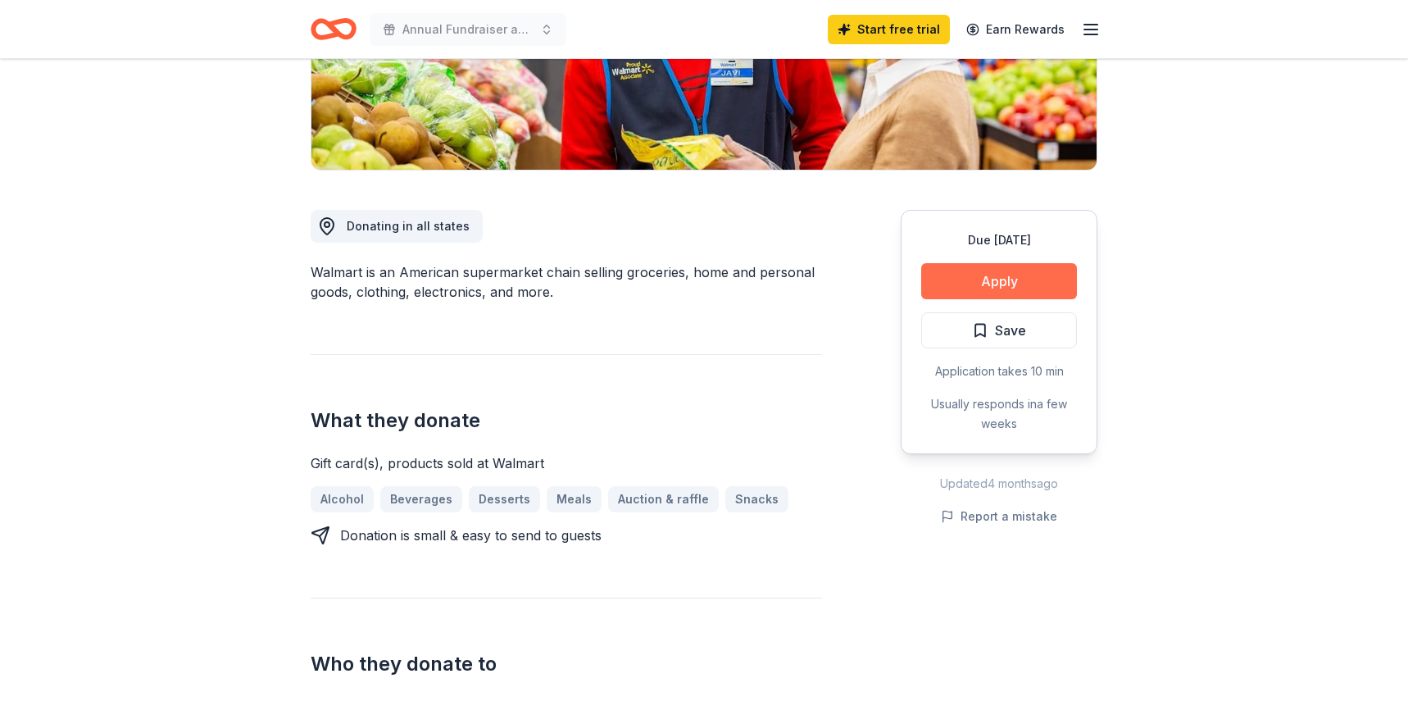
click at [1030, 286] on button "Apply" at bounding box center [999, 281] width 156 height 36
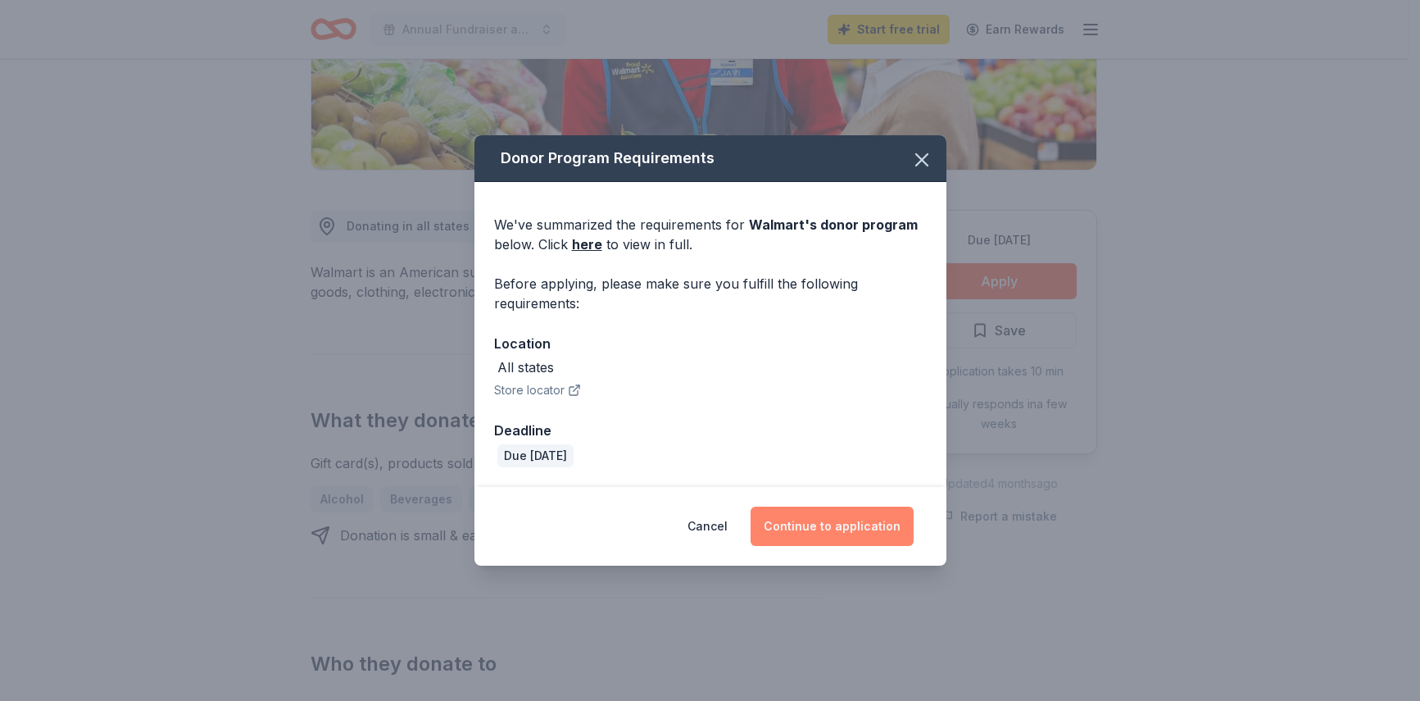
click at [854, 532] on button "Continue to application" at bounding box center [832, 525] width 163 height 39
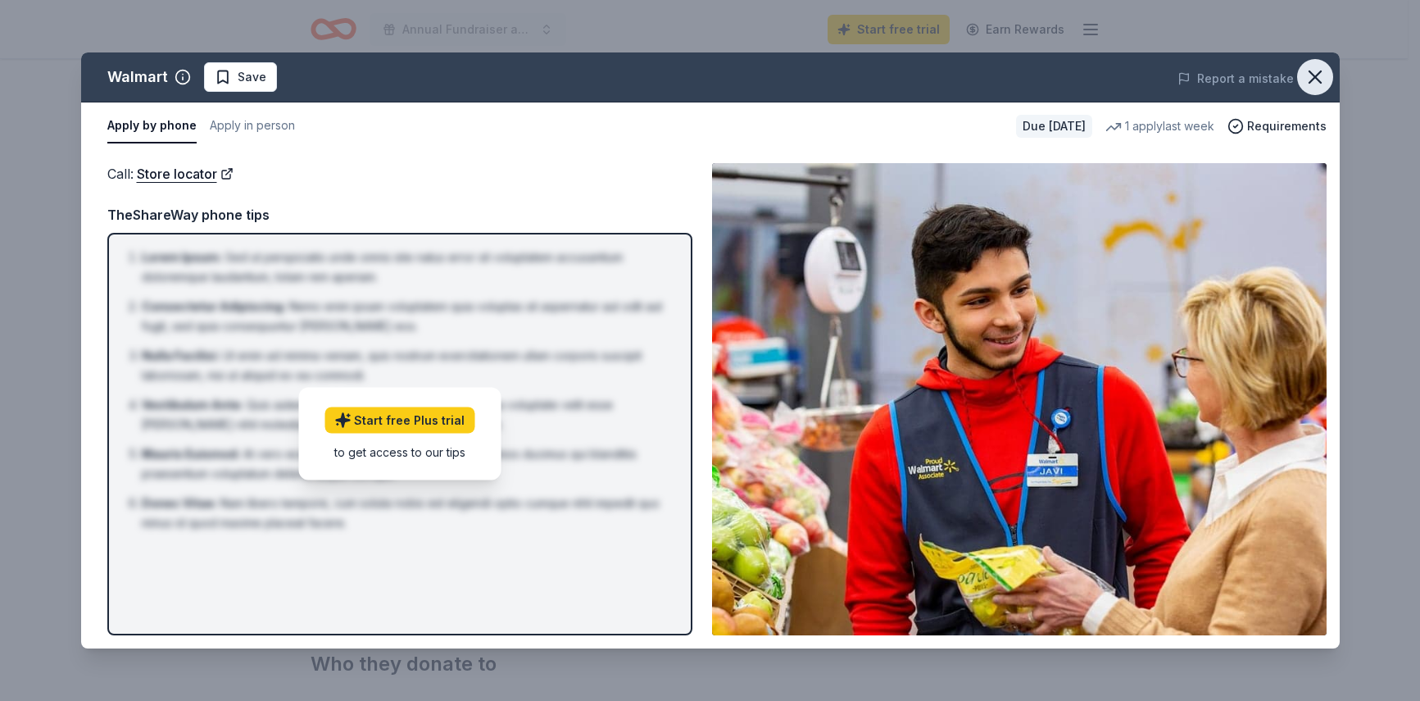
click at [1306, 63] on button "button" at bounding box center [1315, 77] width 36 height 36
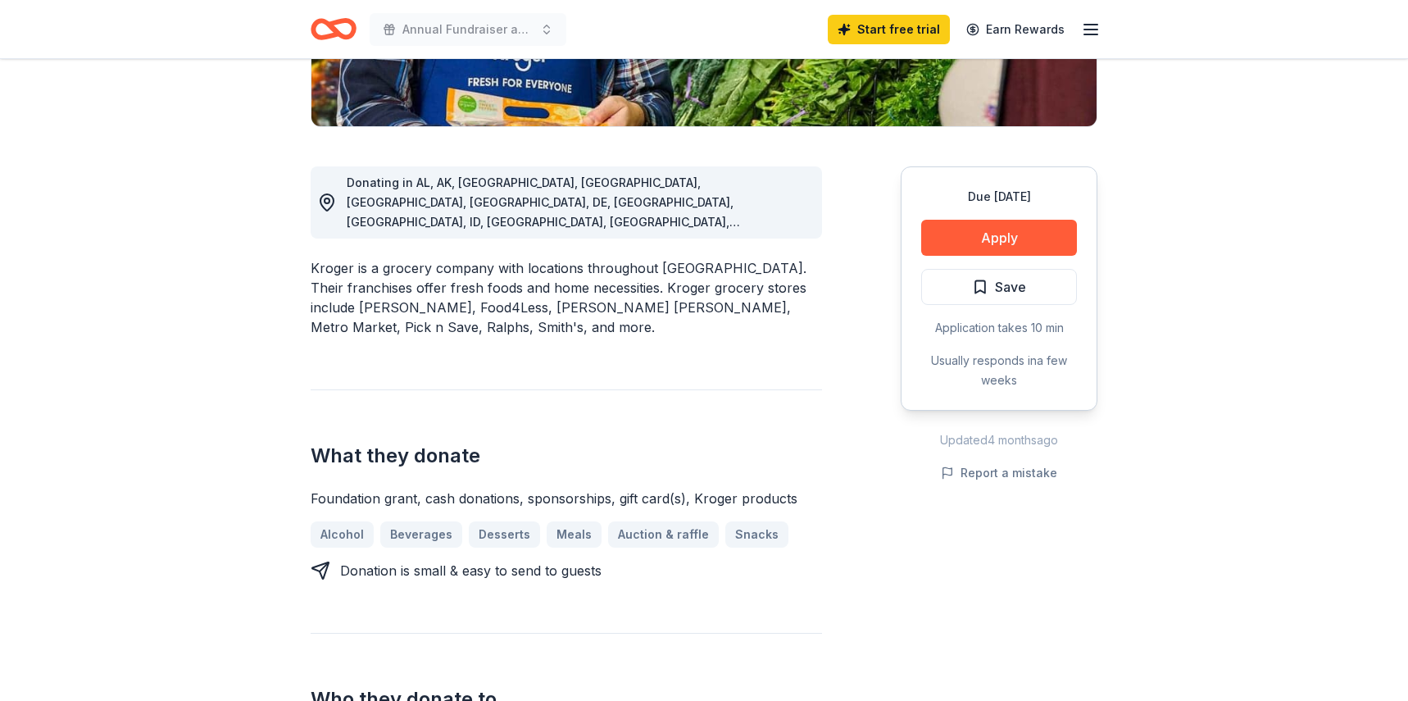
scroll to position [574, 0]
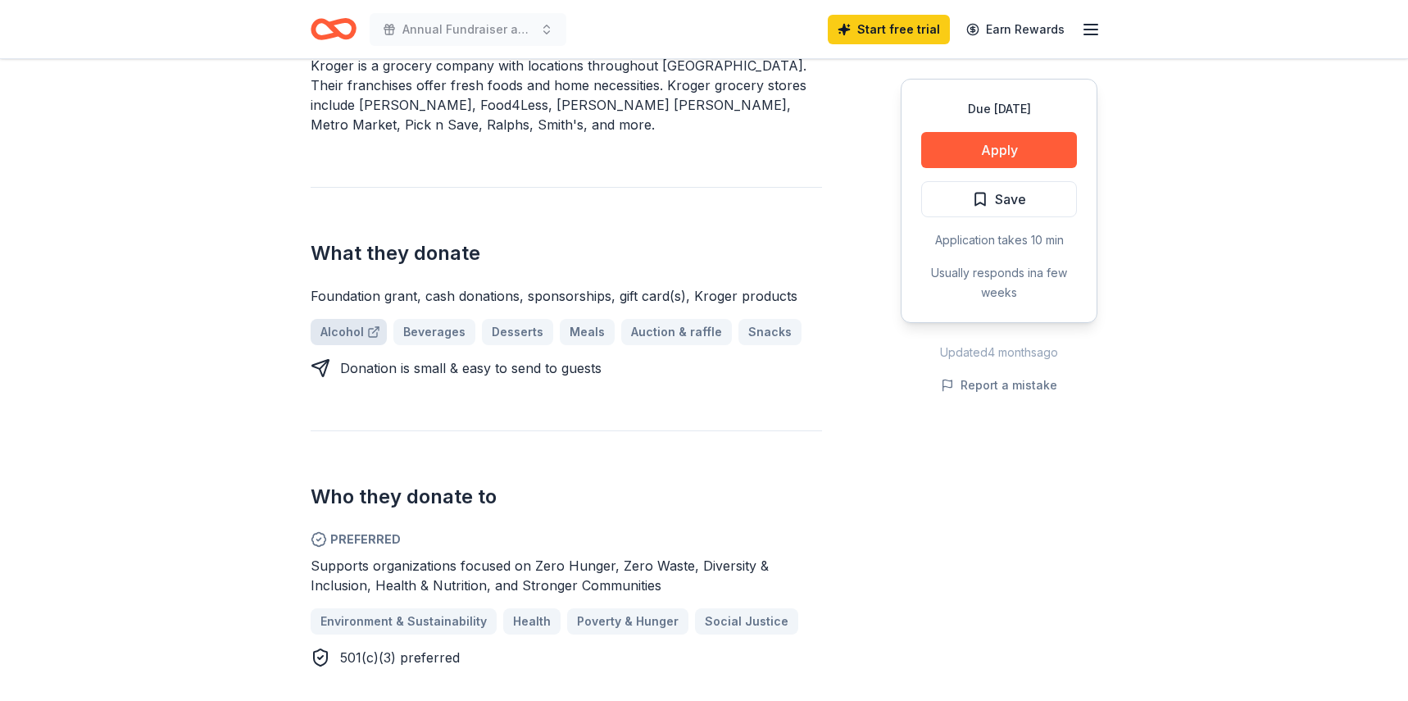
click at [333, 319] on link "Alcohol" at bounding box center [349, 332] width 76 height 26
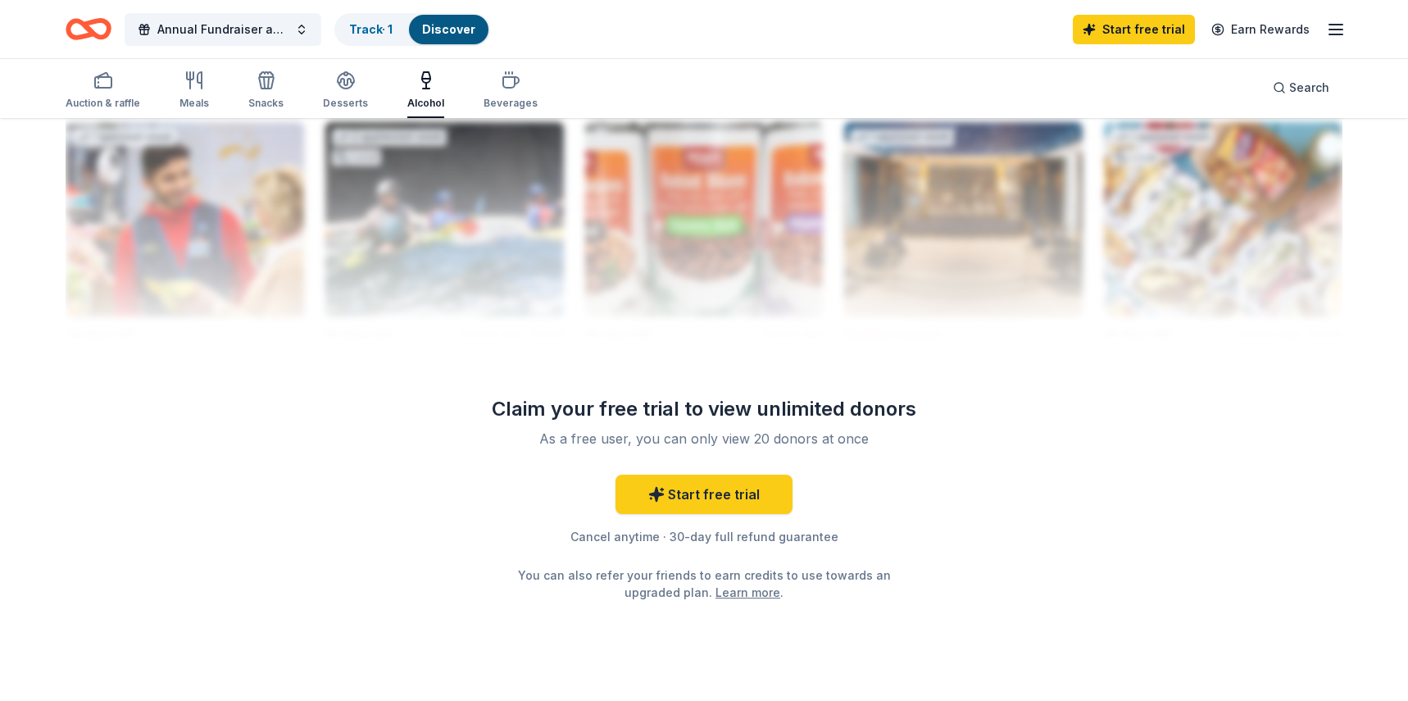
scroll to position [1665, 0]
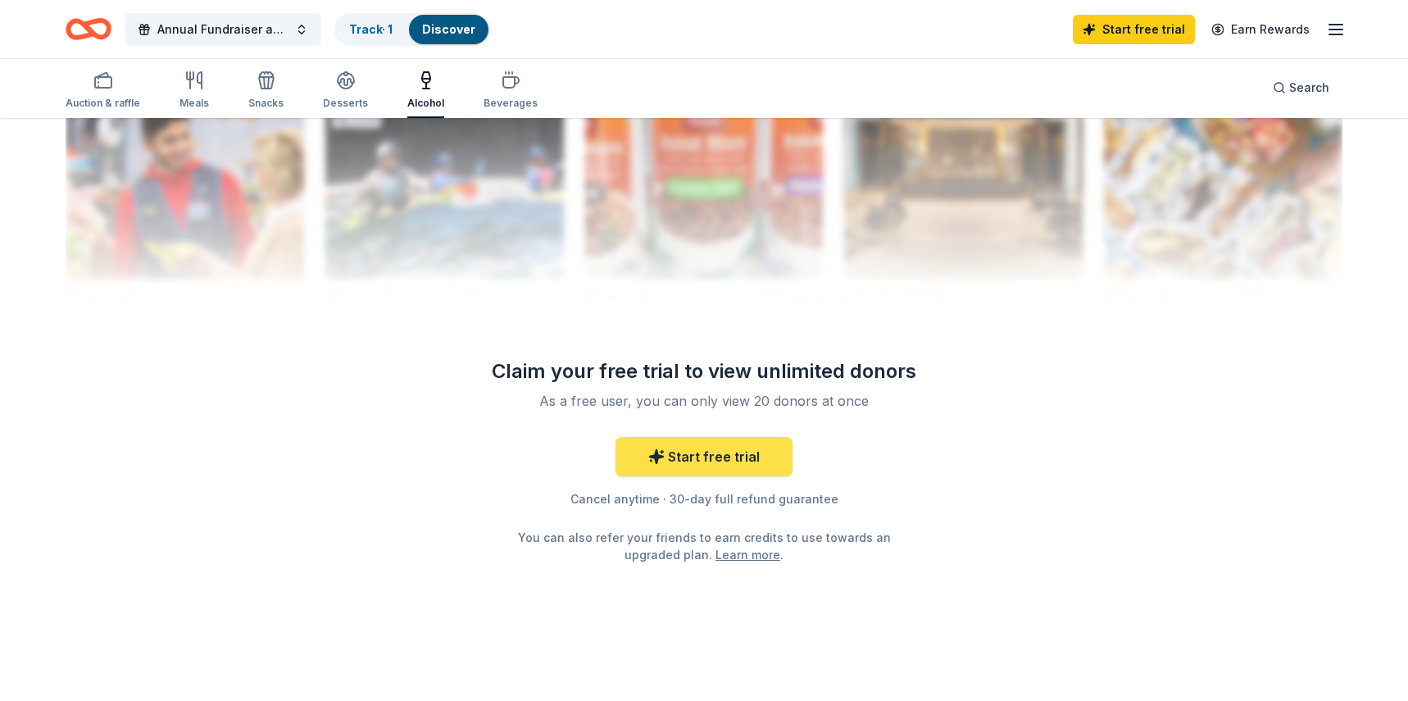
click at [747, 443] on link "Start free trial" at bounding box center [703, 456] width 177 height 39
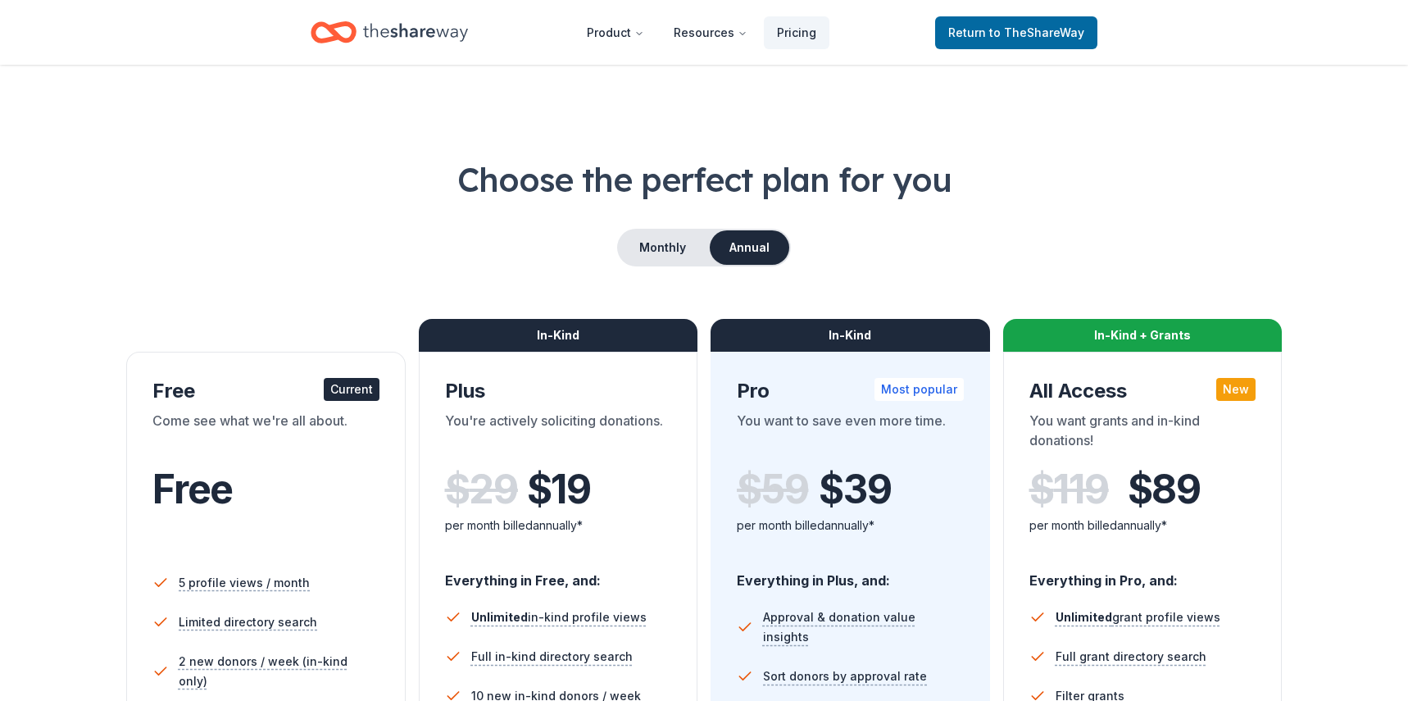
click at [204, 495] on span "Free" at bounding box center [192, 489] width 80 height 48
click at [351, 386] on div "Current" at bounding box center [352, 389] width 56 height 23
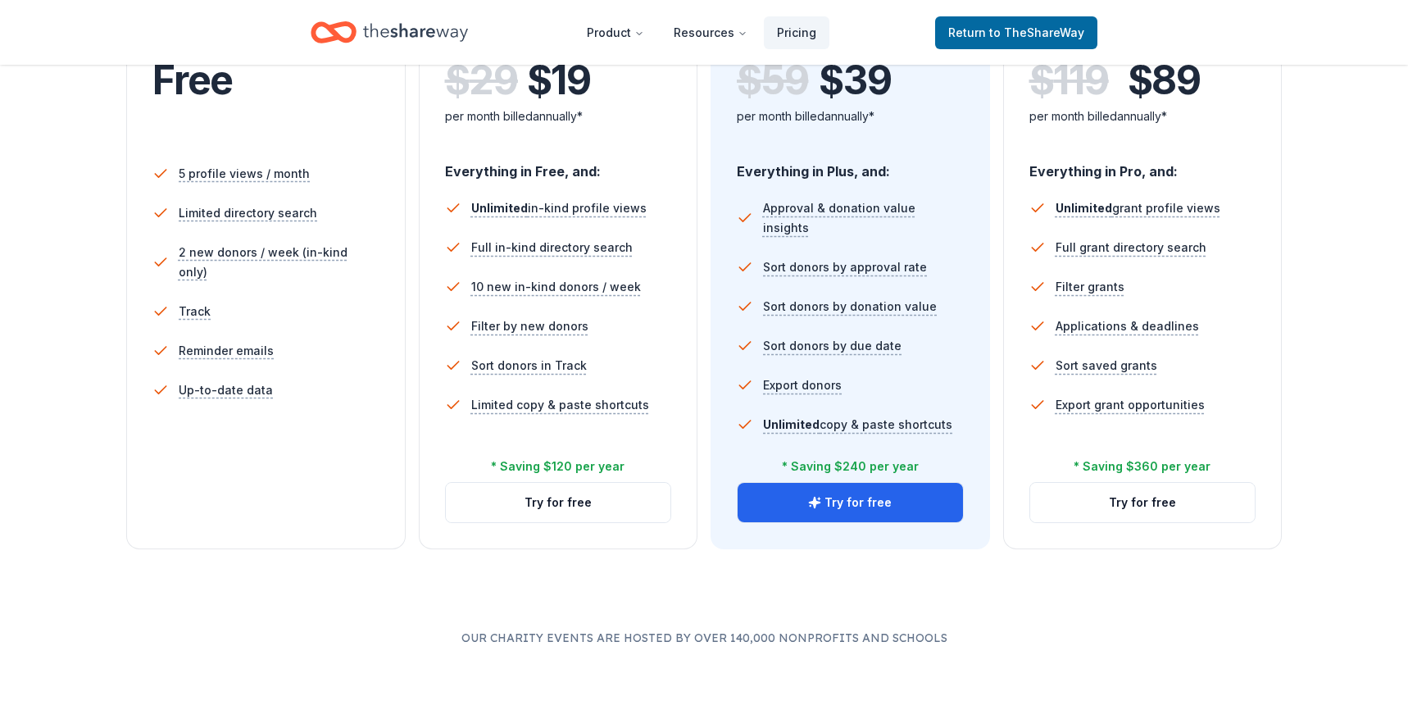
scroll to position [410, 0]
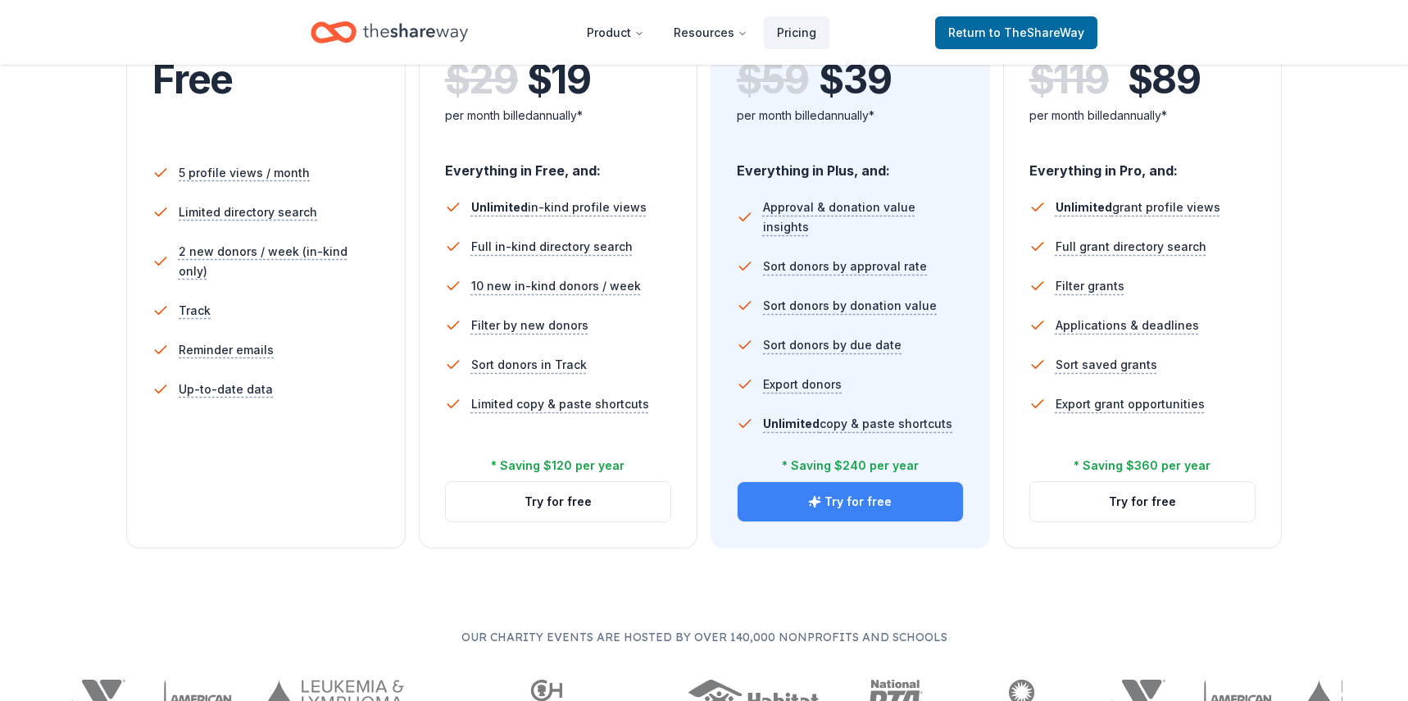
click at [844, 496] on button "Try for free" at bounding box center [850, 501] width 225 height 39
click at [886, 496] on button "Try for free" at bounding box center [850, 501] width 225 height 39
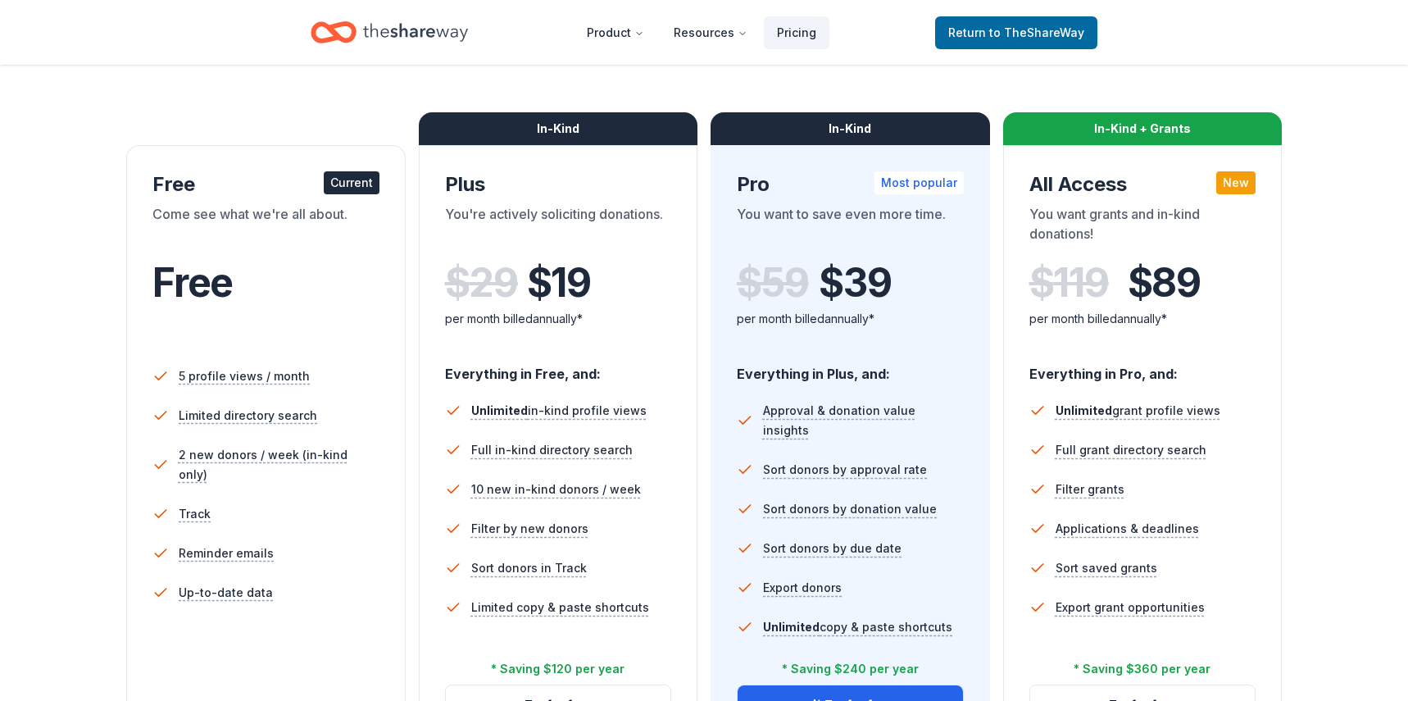
scroll to position [0, 0]
